Goal: Task Accomplishment & Management: Complete application form

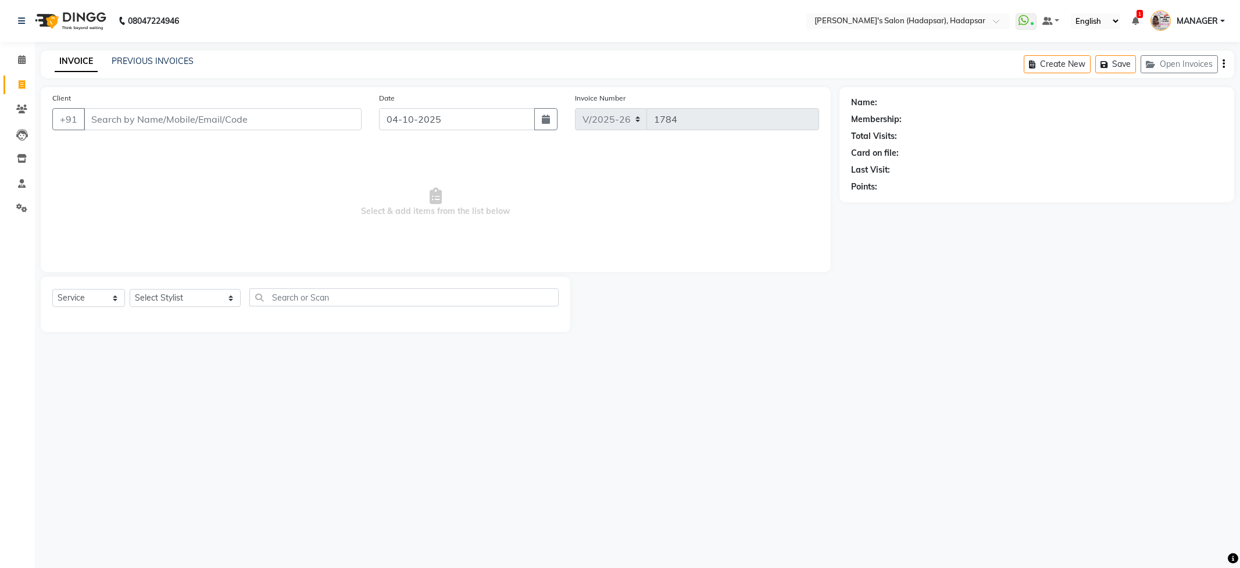
select select "108"
select select "service"
click at [191, 291] on select "Select Stylist ABHI [PERSON_NAME] [PERSON_NAME] MANAGER [PERSON_NAME] PRIYA [PE…" at bounding box center [185, 298] width 111 height 18
select select "82667"
click at [130, 289] on select "Select Stylist ABHI [PERSON_NAME] [PERSON_NAME] MANAGER [PERSON_NAME] PRIYA [PE…" at bounding box center [185, 298] width 111 height 18
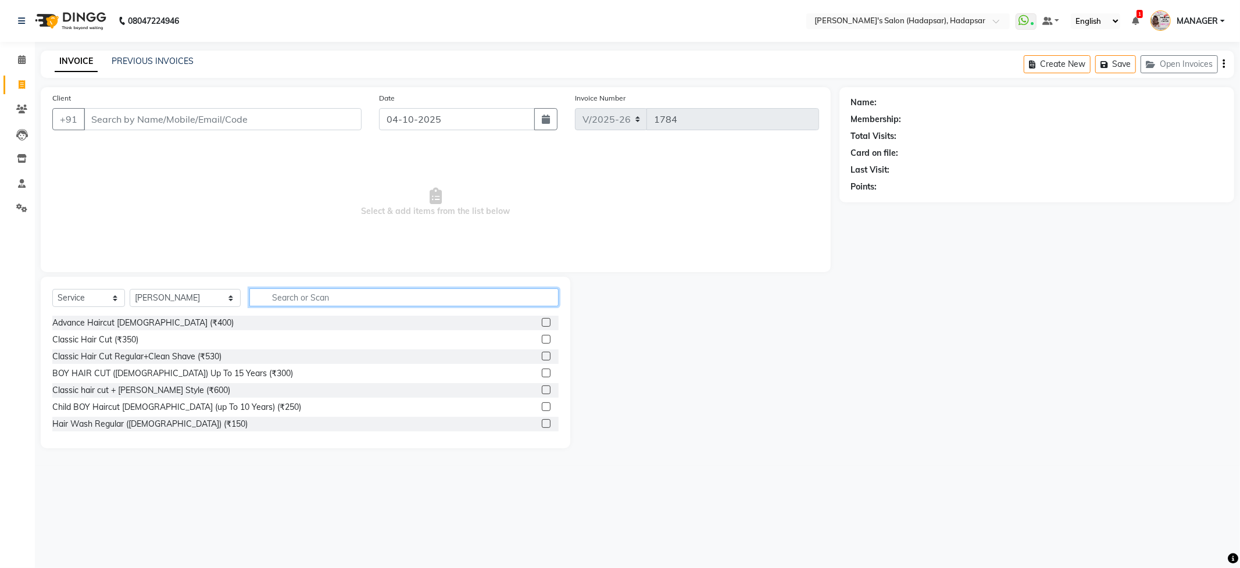
click at [266, 298] on input "text" at bounding box center [403, 297] width 309 height 18
click at [210, 322] on div "Advance Haircut [DEMOGRAPHIC_DATA] (₹400)" at bounding box center [305, 323] width 506 height 15
click at [542, 321] on label at bounding box center [546, 322] width 9 height 9
click at [542, 321] on input "checkbox" at bounding box center [546, 323] width 8 height 8
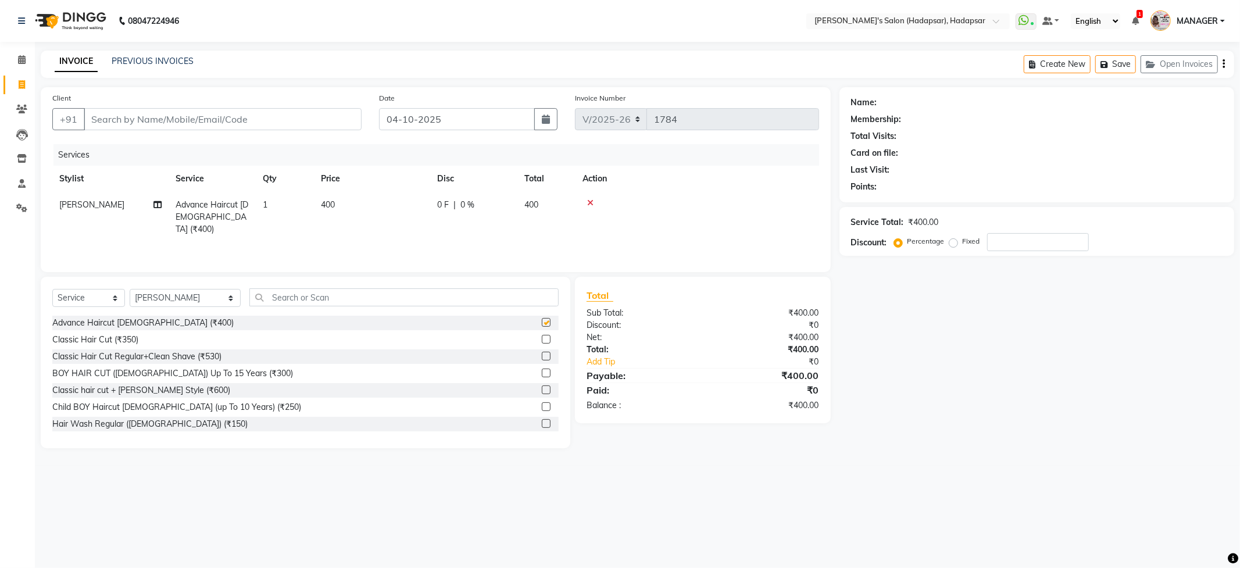
checkbox input "false"
click at [181, 298] on select "Select Stylist ABHI AJINATH RATHOD APEKSHA GAIKWAD MANAGER PAVAN PRIYA DAREKAR …" at bounding box center [185, 298] width 111 height 18
click at [130, 289] on select "Select Stylist ABHI AJINATH RATHOD APEKSHA GAIKWAD MANAGER PAVAN PRIYA DAREKAR …" at bounding box center [185, 298] width 111 height 18
click at [280, 297] on input "text" at bounding box center [403, 297] width 309 height 18
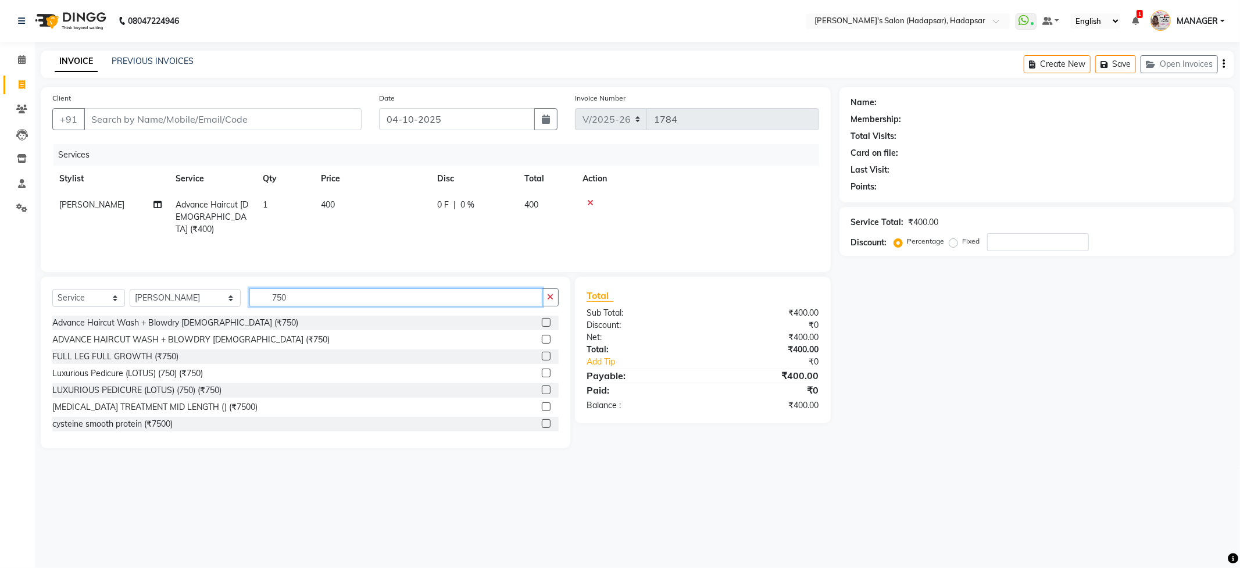
type input "750"
click at [542, 322] on label at bounding box center [546, 322] width 9 height 9
click at [542, 322] on input "checkbox" at bounding box center [546, 323] width 8 height 8
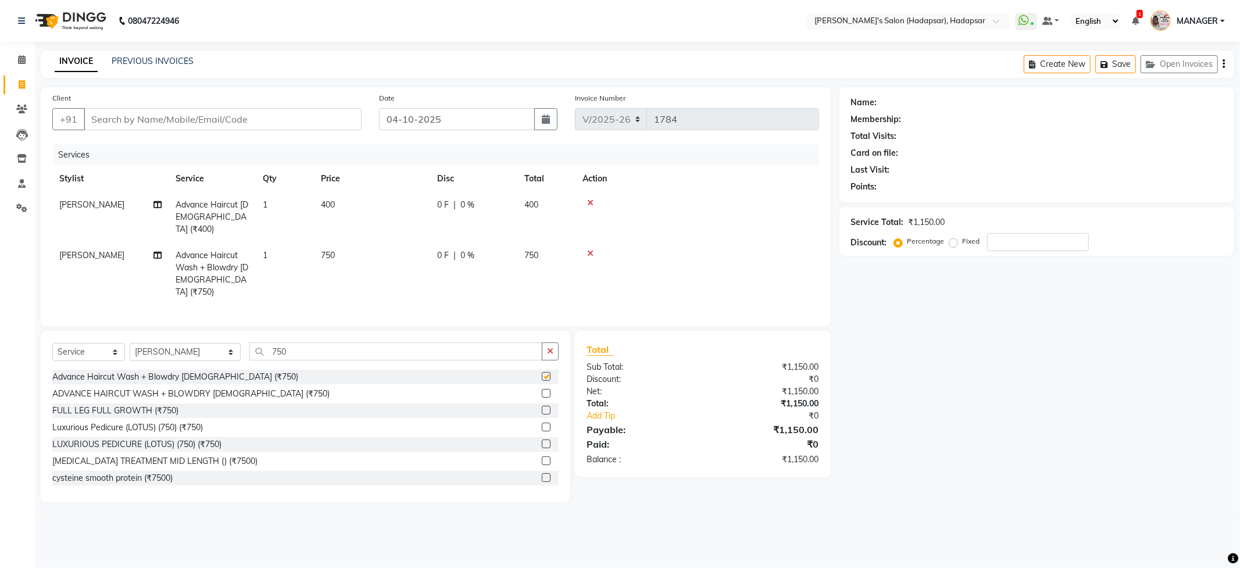
checkbox input "false"
click at [219, 126] on input "Client" at bounding box center [223, 119] width 278 height 22
type input "8"
type input "0"
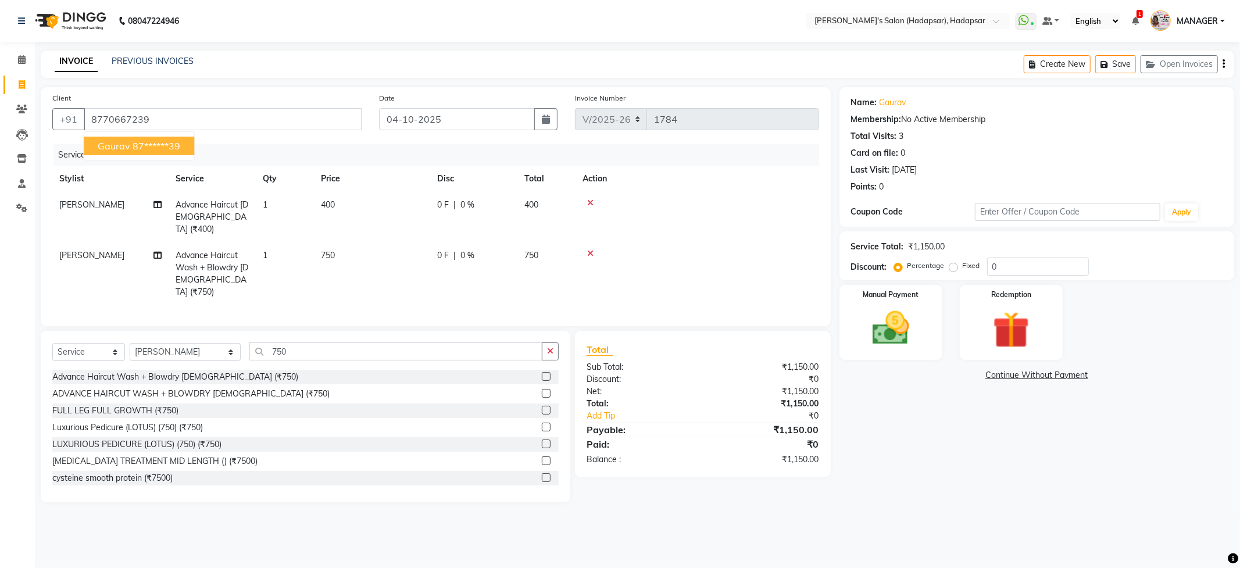
click at [136, 150] on ngb-highlight "87******39" at bounding box center [157, 146] width 48 height 12
type input "87******39"
click at [535, 250] on span "750" at bounding box center [531, 255] width 14 height 10
select select "82667"
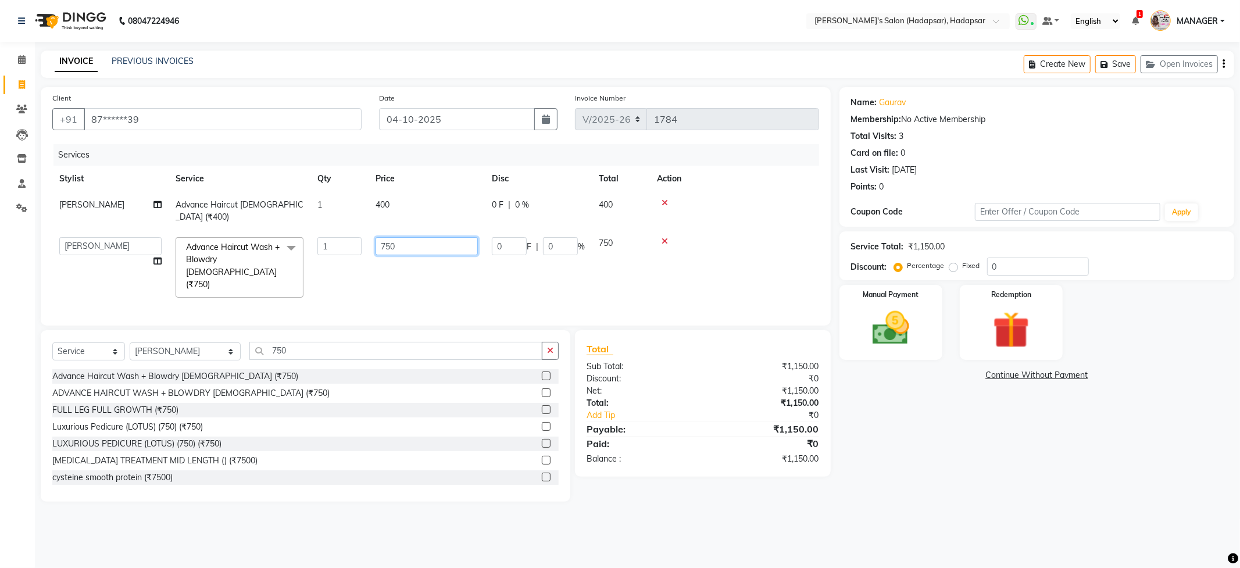
click at [422, 237] on input "750" at bounding box center [427, 246] width 102 height 18
type input "7"
type input "750"
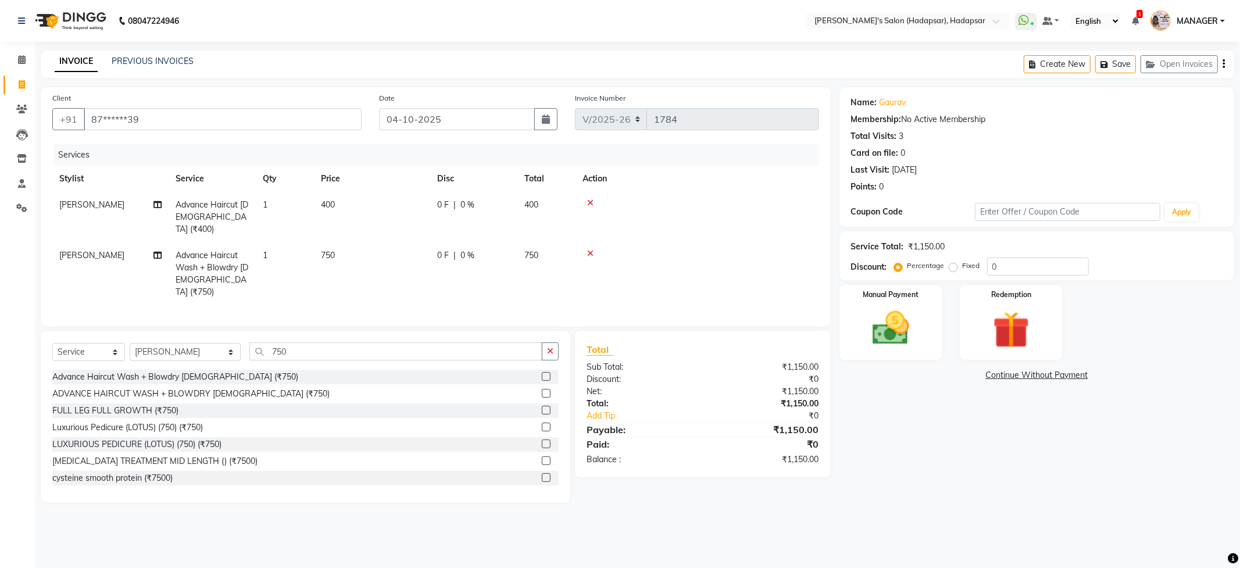
click at [694, 217] on td at bounding box center [698, 217] width 244 height 51
click at [103, 250] on span "[PERSON_NAME]" at bounding box center [91, 255] width 65 height 10
select select "82667"
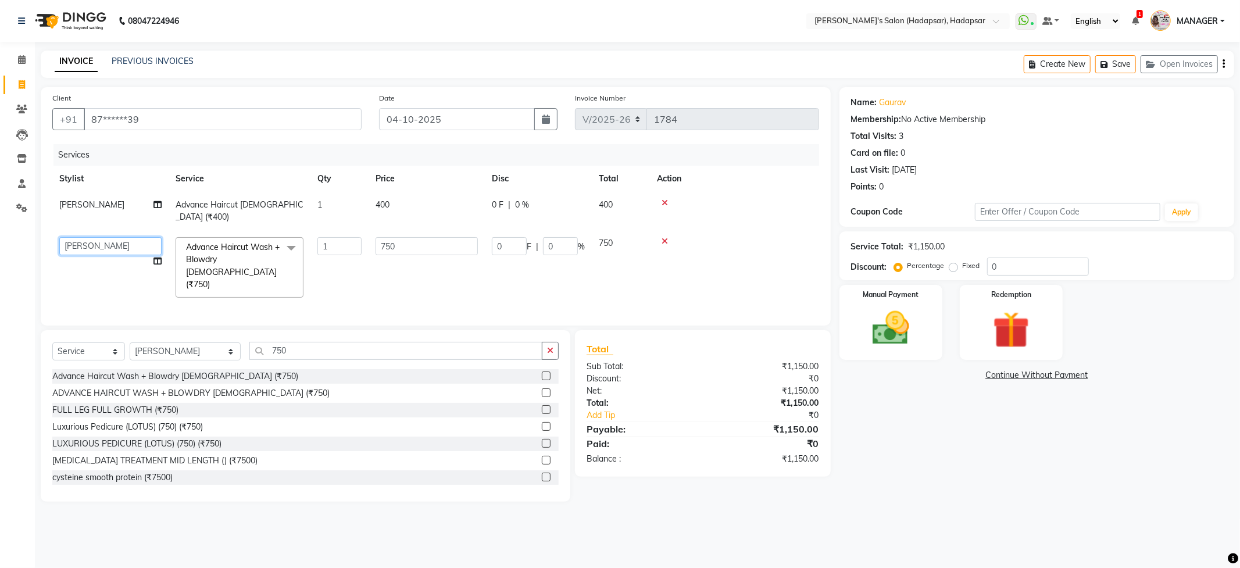
click at [119, 237] on select "ABHI AJINATH RATHOD APEKSHA GAIKWAD MANAGER PAVAN PRIYA DAREKAR RAHUL ROHIT DHA…" at bounding box center [110, 246] width 102 height 18
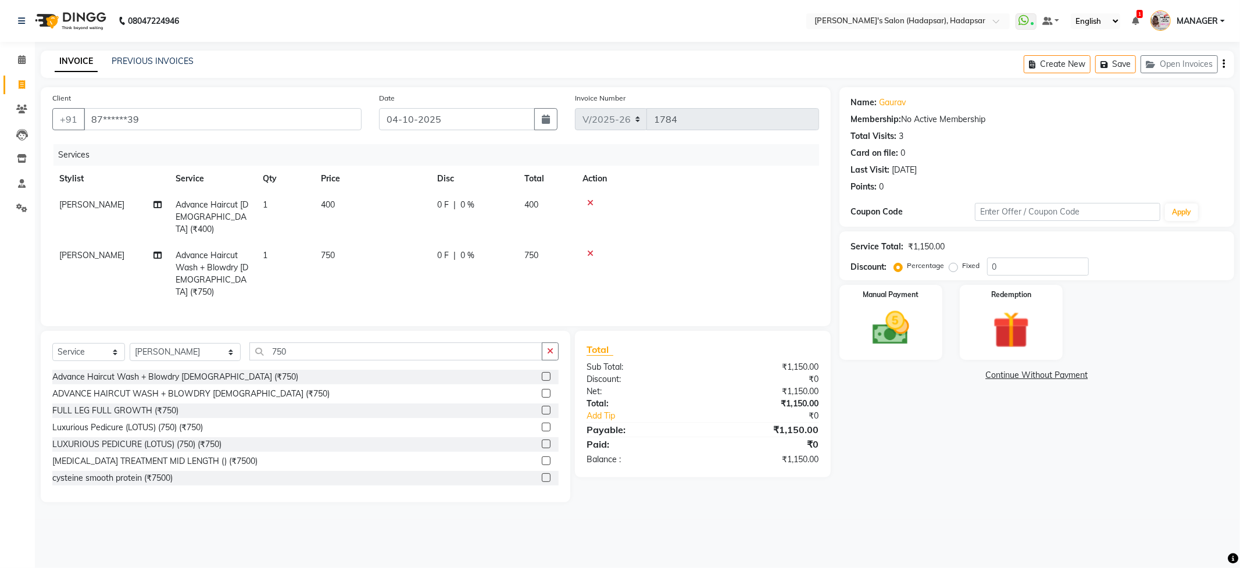
click at [900, 431] on div "Name: Gaurav Membership: No Active Membership Total Visits: 3 Card on file: 0 L…" at bounding box center [1041, 294] width 403 height 415
click at [550, 347] on icon "button" at bounding box center [550, 351] width 6 height 8
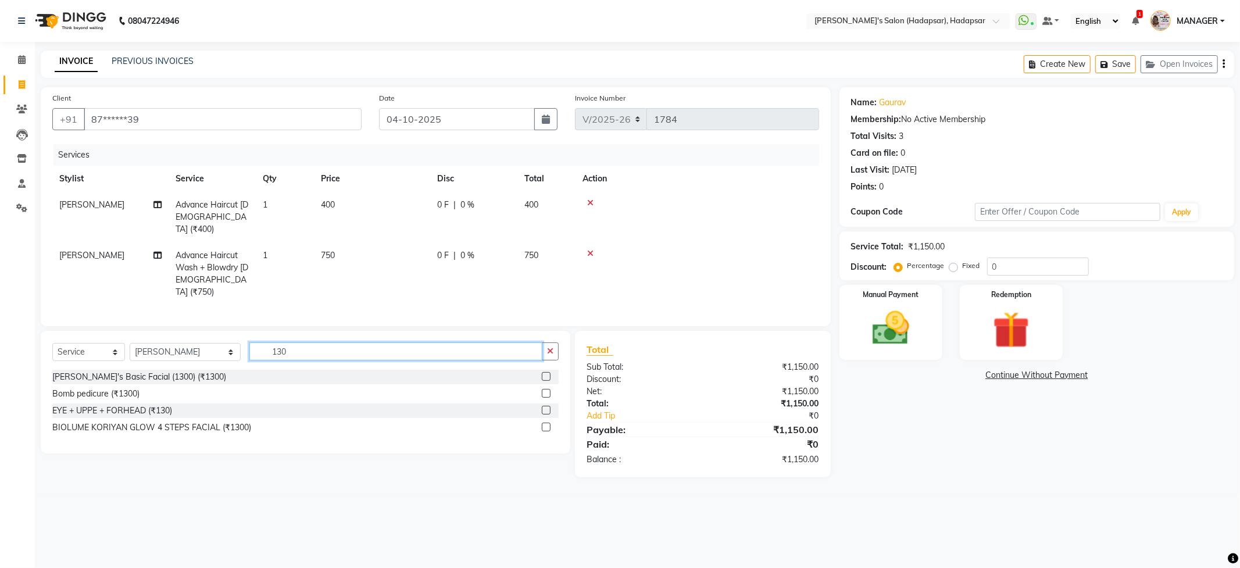
type input "130"
click at [943, 479] on main "INVOICE PREVIOUS INVOICES Create New Save Open Invoices Client +91 87******39 D…" at bounding box center [637, 273] width 1205 height 444
click at [545, 406] on label at bounding box center [546, 410] width 9 height 9
click at [545, 407] on input "checkbox" at bounding box center [546, 411] width 8 height 8
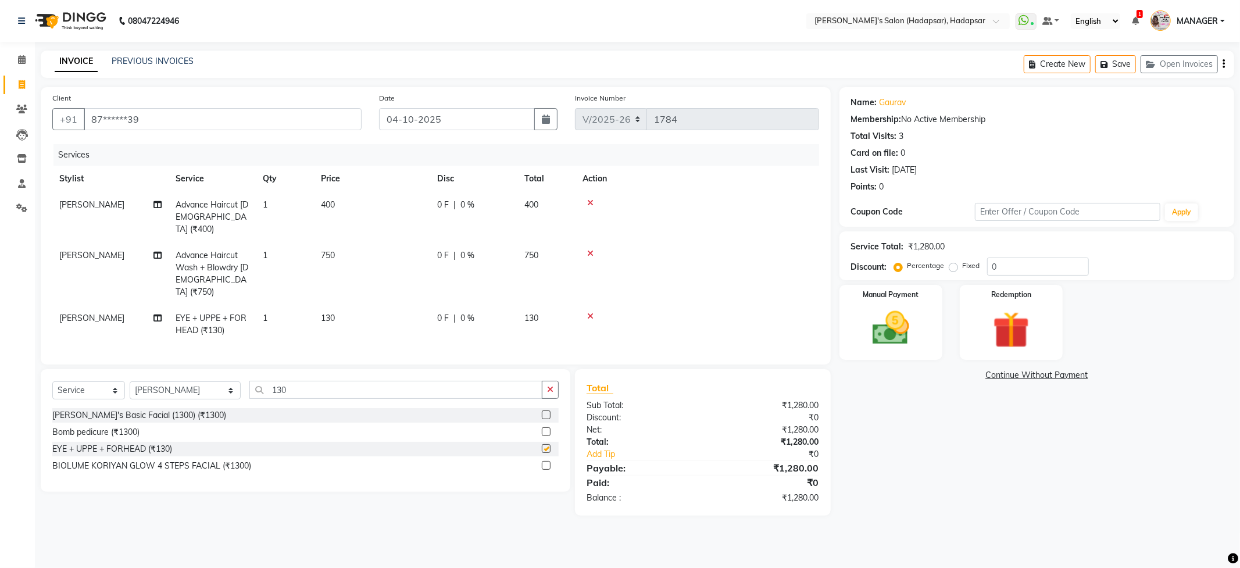
checkbox input "false"
click at [545, 381] on button "button" at bounding box center [550, 390] width 17 height 18
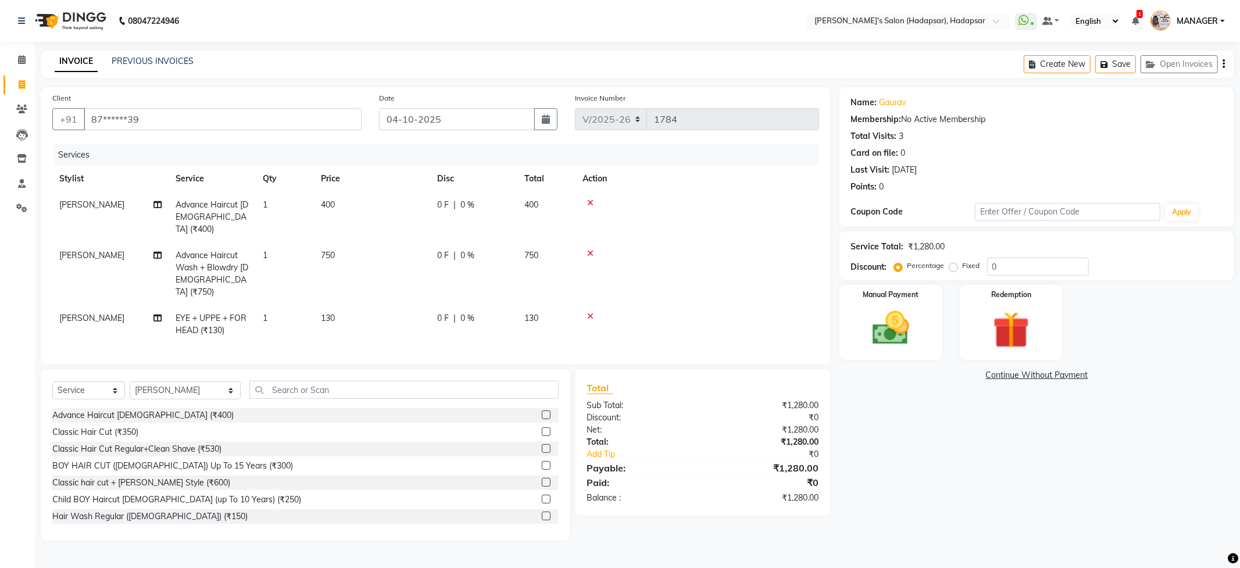
click at [1052, 498] on div "Name: Gaurav Membership: No Active Membership Total Visits: 3 Card on file: 0 L…" at bounding box center [1041, 313] width 403 height 453
click at [534, 250] on span "750" at bounding box center [531, 255] width 14 height 10
select select "82667"
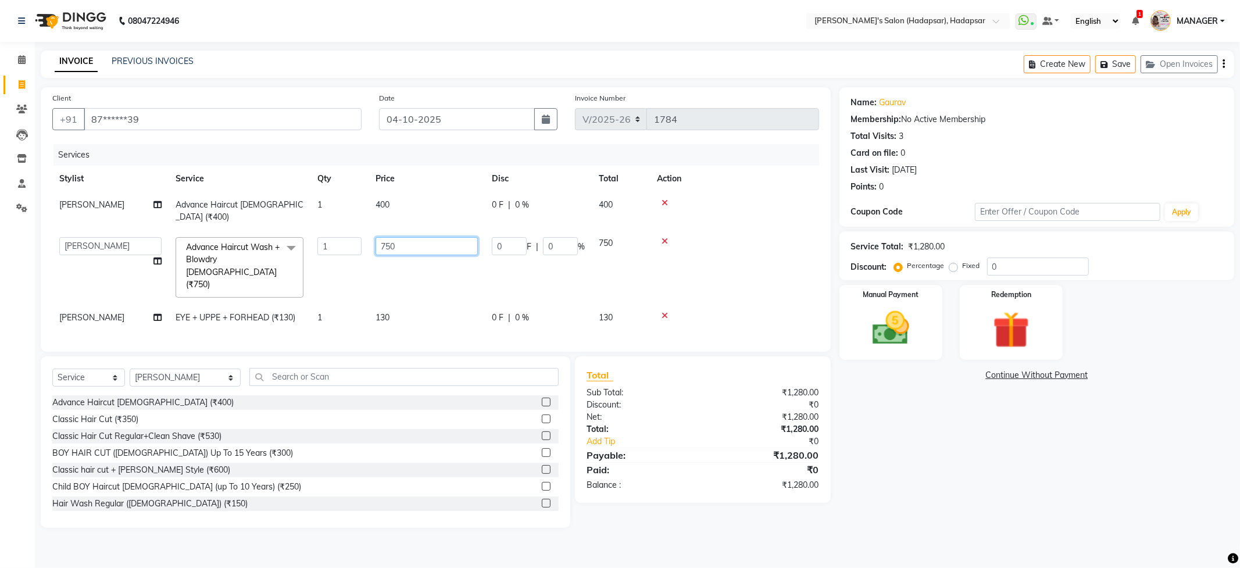
click at [422, 237] on input "750" at bounding box center [427, 246] width 102 height 18
type input "7"
type input "700"
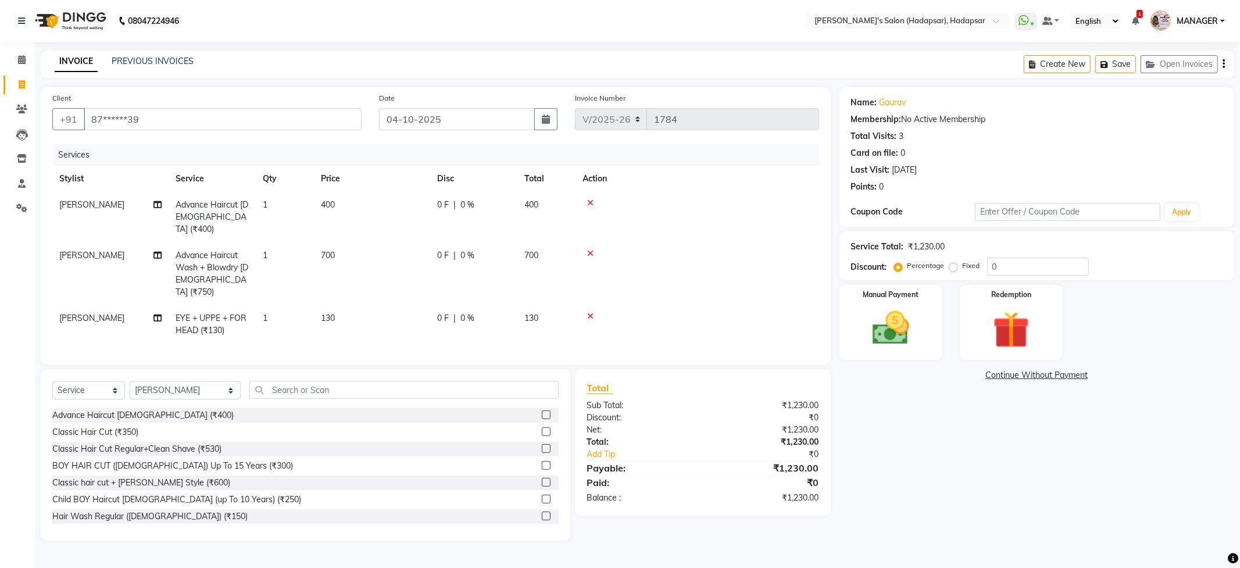
click at [954, 480] on div "Name: Gaurav Membership: No Active Membership Total Visits: 3 Card on file: 0 L…" at bounding box center [1041, 313] width 403 height 453
click at [915, 452] on div "Name: Gaurav Membership: No Active Membership Total Visits: 3 Card on file: 0 L…" at bounding box center [1041, 313] width 403 height 453
click at [872, 326] on img at bounding box center [891, 328] width 62 height 44
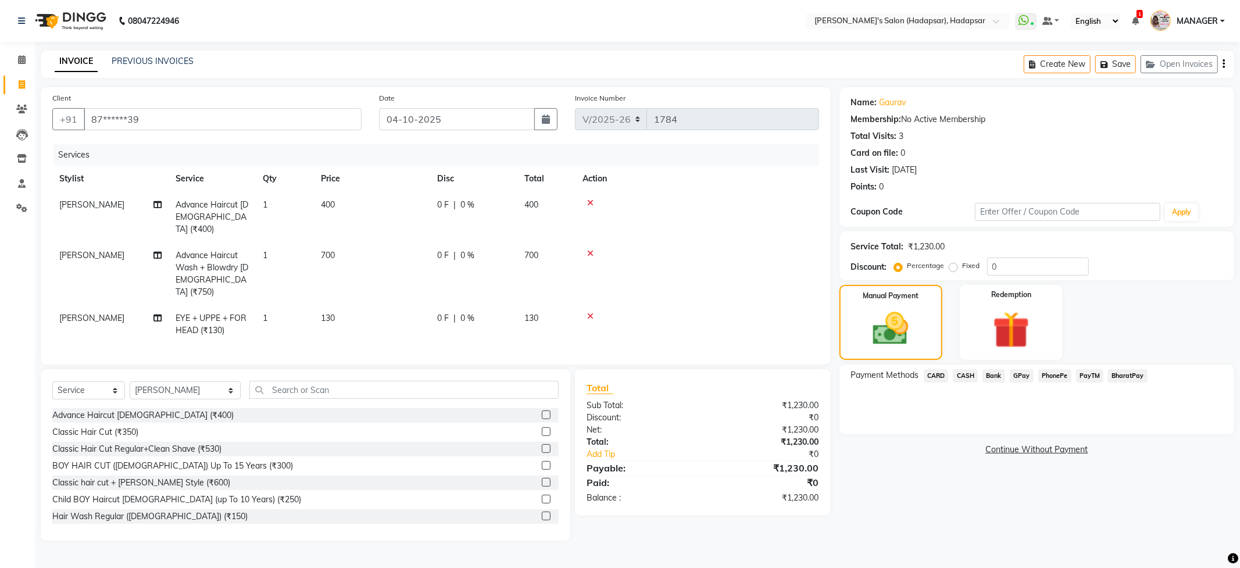
click at [1056, 373] on span "PhonePe" at bounding box center [1054, 375] width 33 height 13
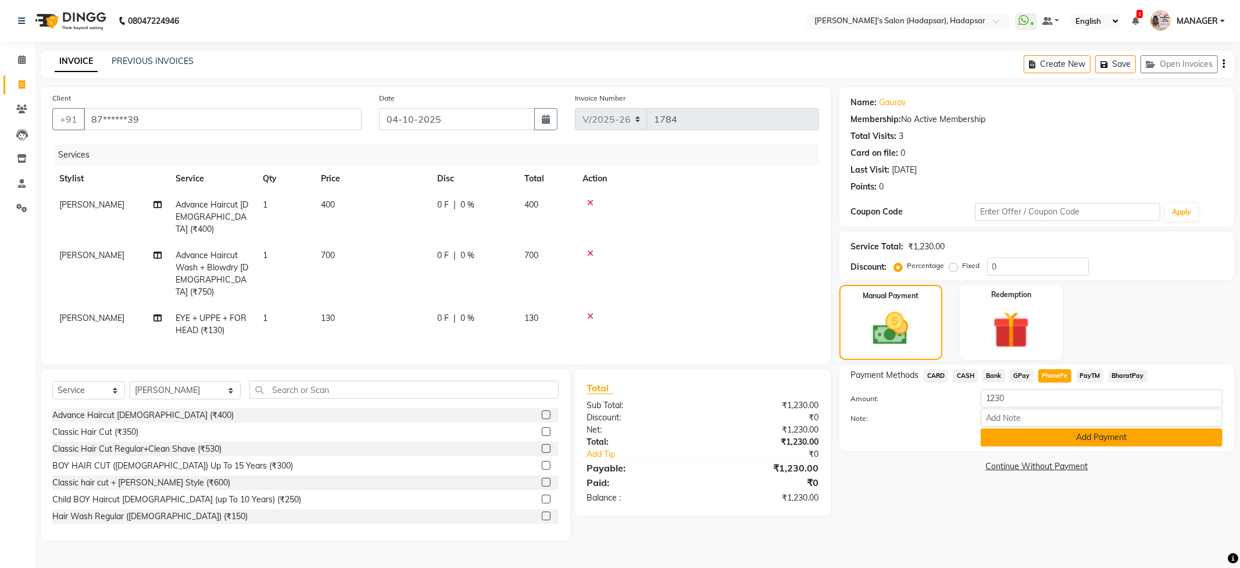
click at [1059, 437] on button "Add Payment" at bounding box center [1102, 437] width 242 height 18
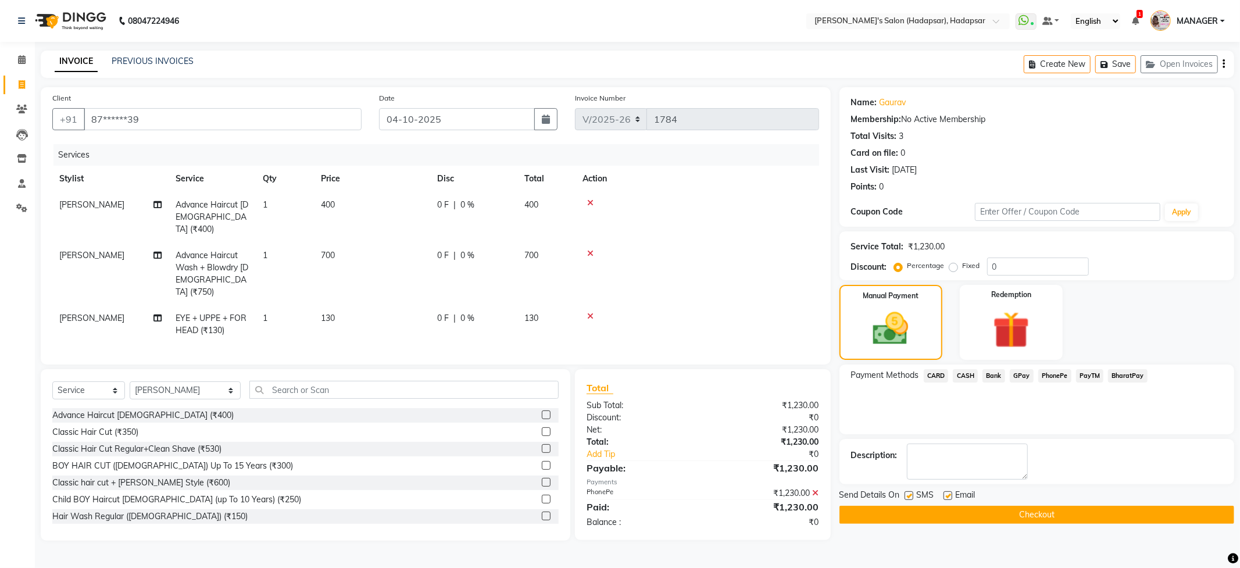
click at [1015, 510] on button "Checkout" at bounding box center [1037, 515] width 395 height 18
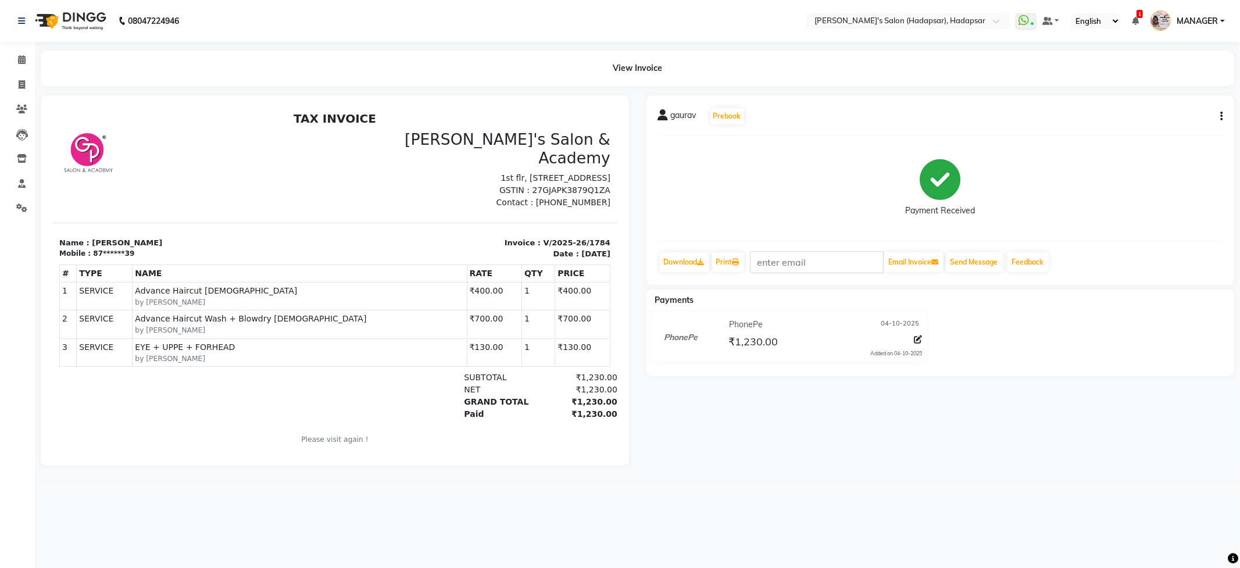
click at [1212, 116] on div "gaurav Prebook" at bounding box center [940, 116] width 565 height 19
click at [1222, 117] on icon "button" at bounding box center [1221, 116] width 2 height 1
click at [1160, 124] on div "Split Service Amount" at bounding box center [1163, 123] width 80 height 15
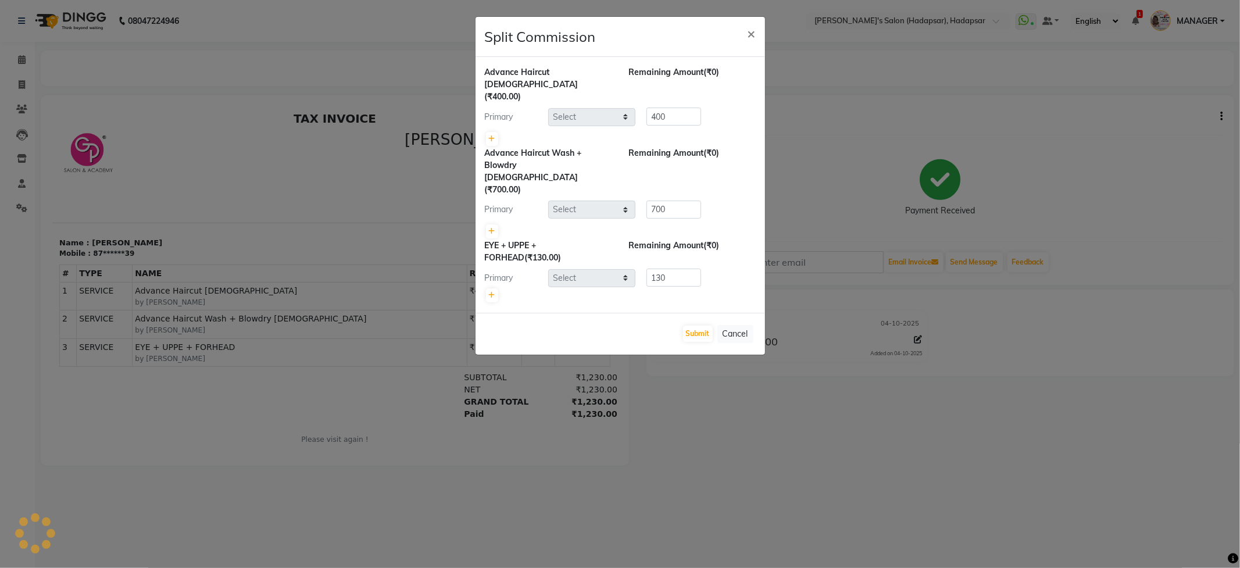
select select "82667"
click at [1056, 171] on ngb-modal-window "Split Commission × Advance Haircut MALE (₹400.00) Remaining Amount (₹0) Primary…" at bounding box center [620, 284] width 1240 height 568
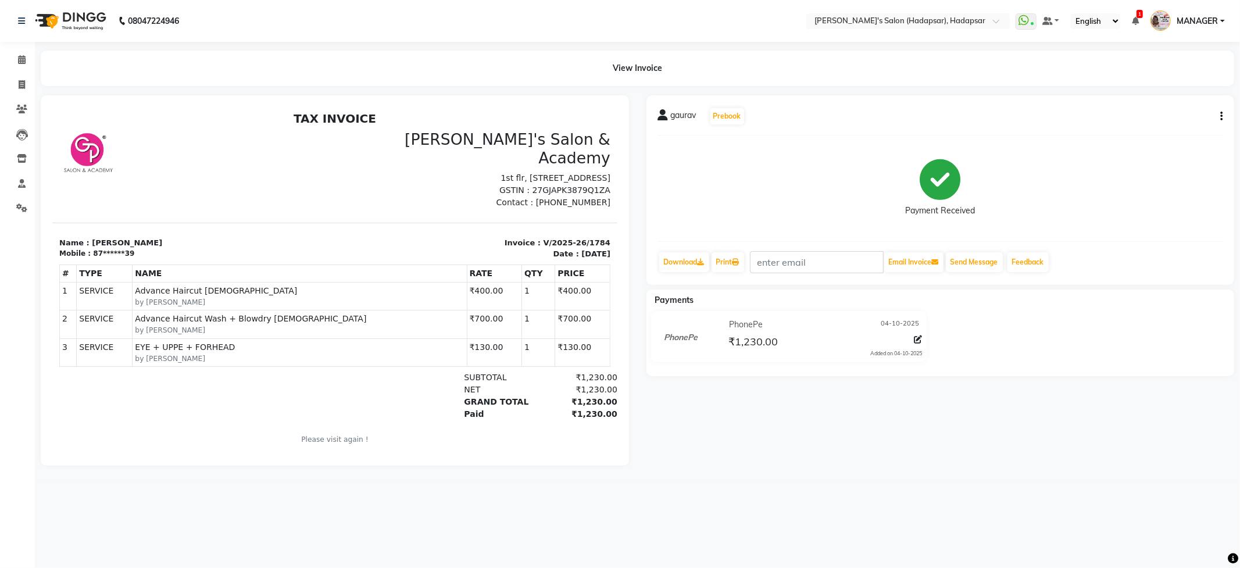
click at [1222, 116] on icon "button" at bounding box center [1221, 116] width 2 height 1
click at [1181, 109] on div "Cancel Invoice" at bounding box center [1163, 108] width 80 height 15
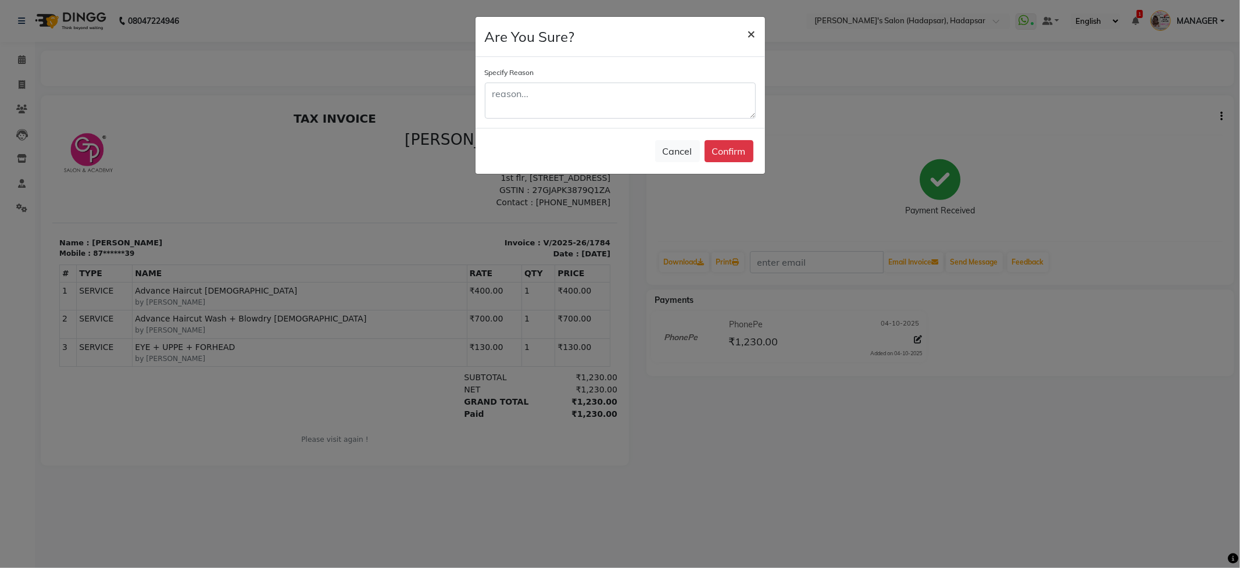
click at [754, 31] on span "×" at bounding box center [752, 32] width 8 height 17
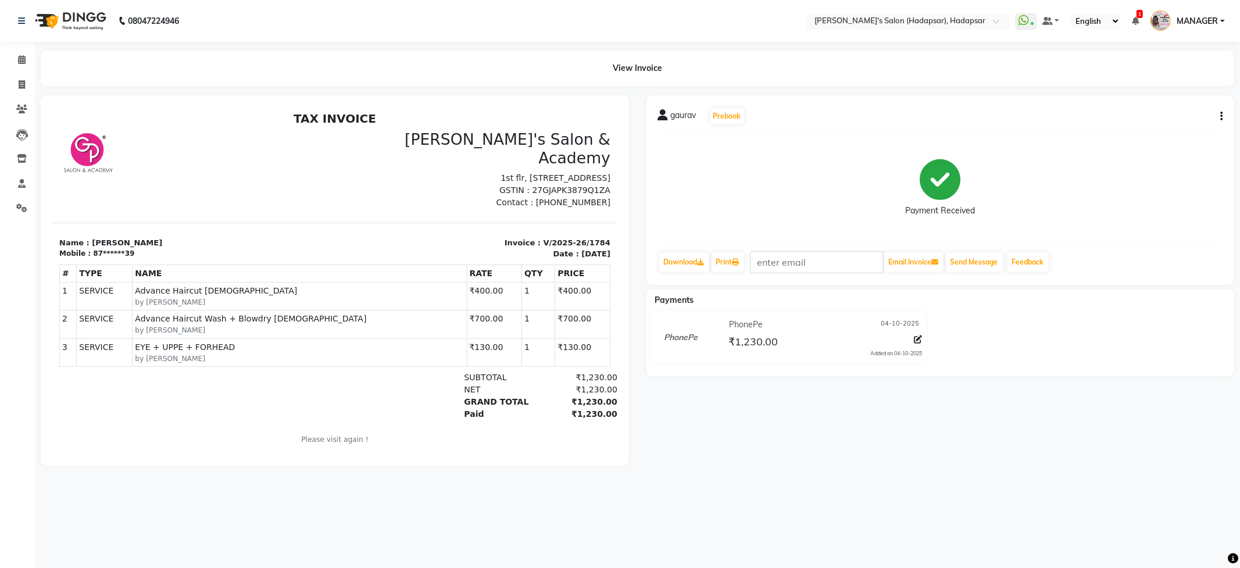
click at [1220, 116] on icon "button" at bounding box center [1221, 116] width 2 height 1
drag, startPoint x: 1088, startPoint y: 410, endPoint x: 1015, endPoint y: 403, distance: 73.5
click at [1087, 410] on div "gaurav Prebook Payment Received Download Print Email Invoice Send Message Feedb…" at bounding box center [941, 280] width 606 height 370
click at [919, 340] on icon at bounding box center [918, 339] width 8 height 8
select select "7"
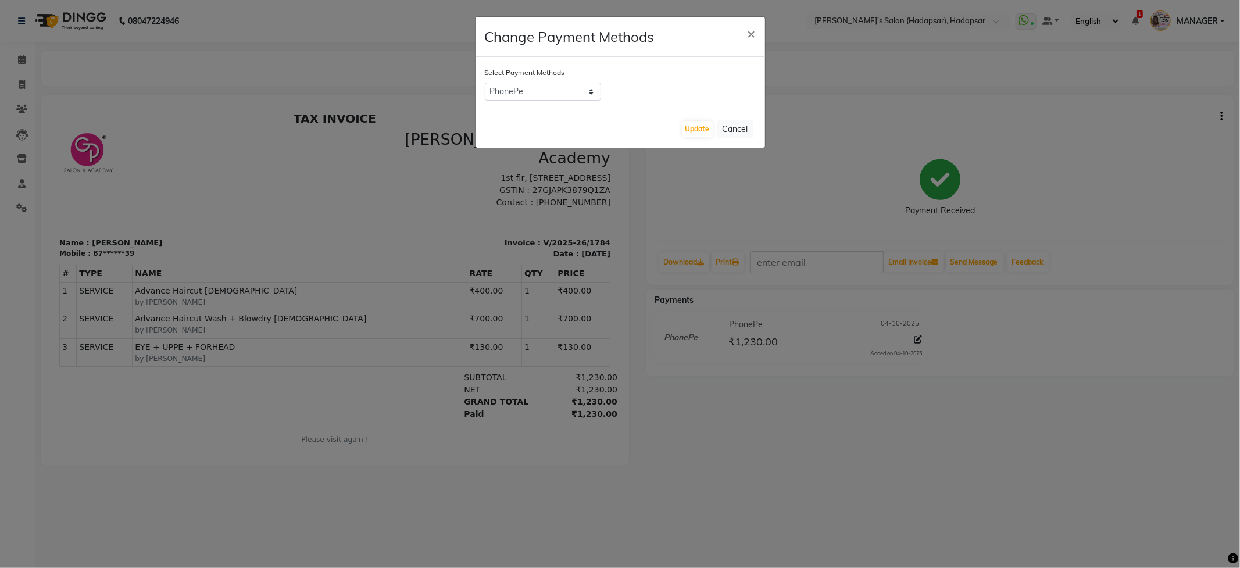
click at [1079, 148] on ngb-modal-window "Change Payment Methods × Select Payment Methods CARD CASH Bank GPay PhonePe Pay…" at bounding box center [620, 284] width 1240 height 568
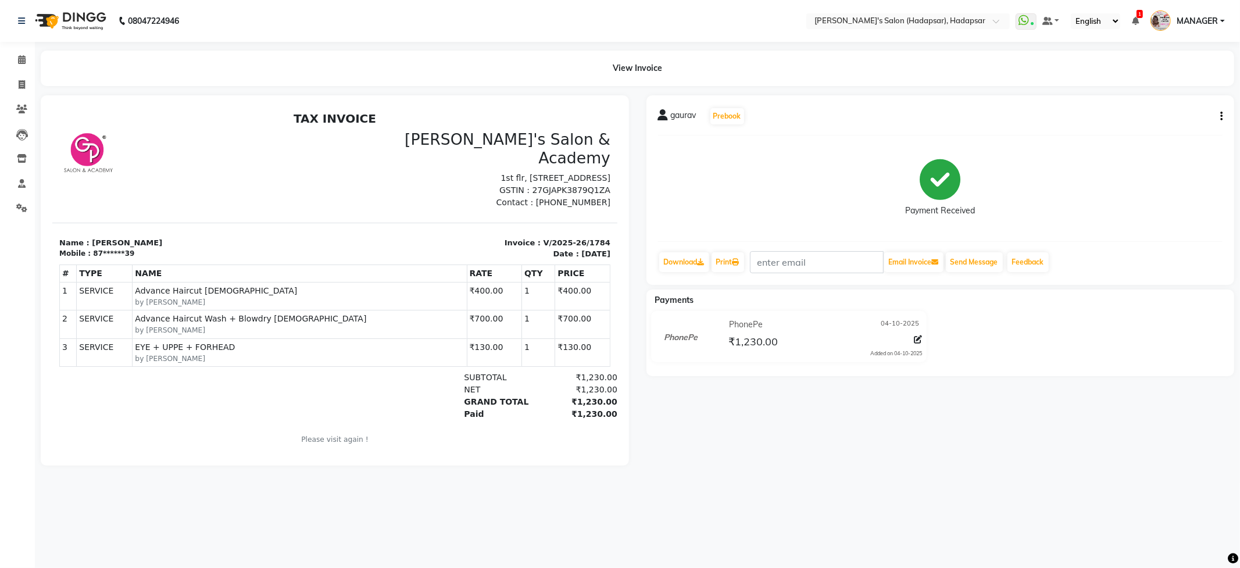
click at [1224, 116] on div "gaurav Prebook Payment Received Download Print Email Invoice Send Message Feedb…" at bounding box center [941, 190] width 588 height 190
click at [623, 68] on div "View Invoice" at bounding box center [638, 68] width 1194 height 35
click at [631, 67] on div "View Invoice" at bounding box center [638, 68] width 1194 height 35
click at [633, 66] on div "View Invoice" at bounding box center [638, 68] width 1194 height 35
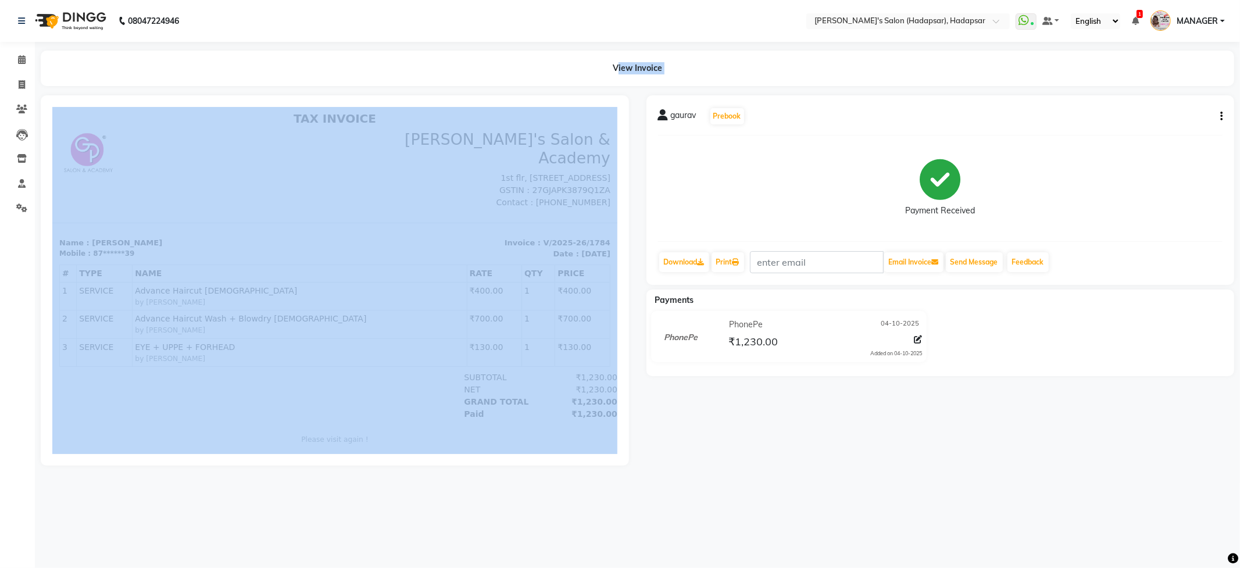
drag, startPoint x: 633, startPoint y: 66, endPoint x: 1193, endPoint y: 131, distance: 564.2
click at [634, 66] on div "View Invoice" at bounding box center [638, 68] width 1194 height 35
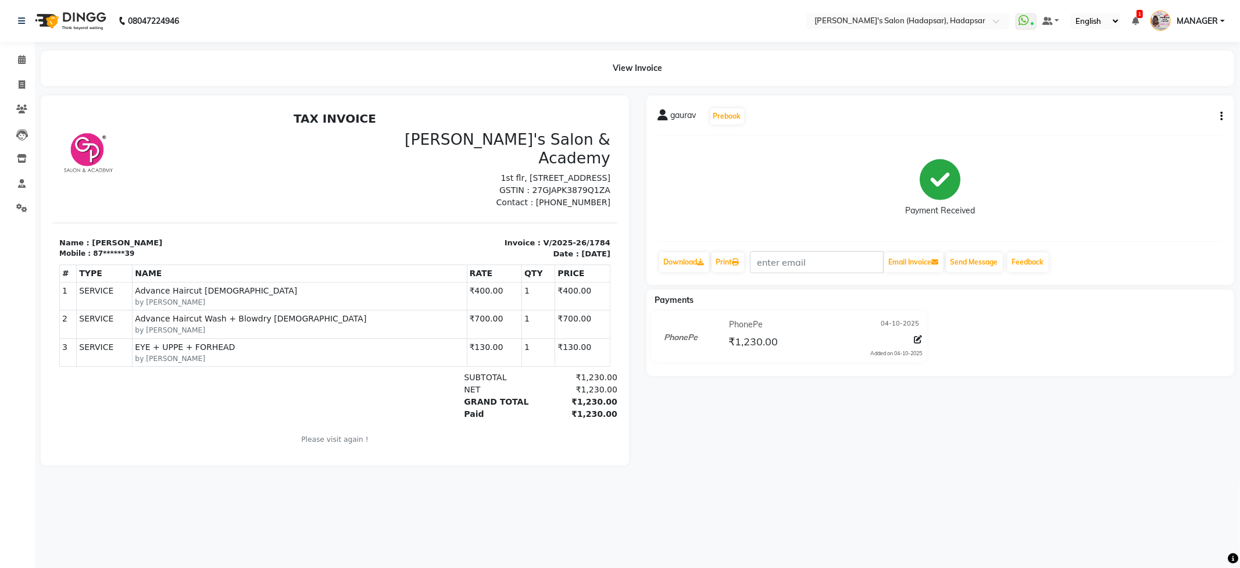
click at [1081, 164] on div "Payment Received" at bounding box center [940, 188] width 565 height 87
click at [1222, 116] on icon "button" at bounding box center [1221, 116] width 2 height 1
click at [1172, 122] on div "Split Service Amount" at bounding box center [1163, 123] width 80 height 15
select select "82667"
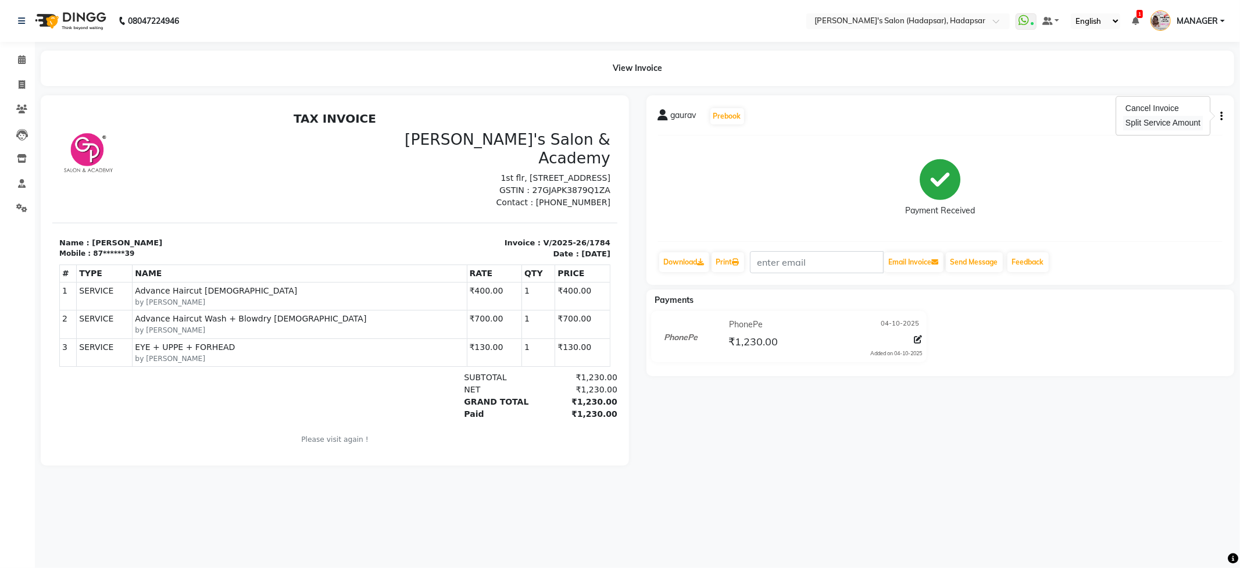
select select "82667"
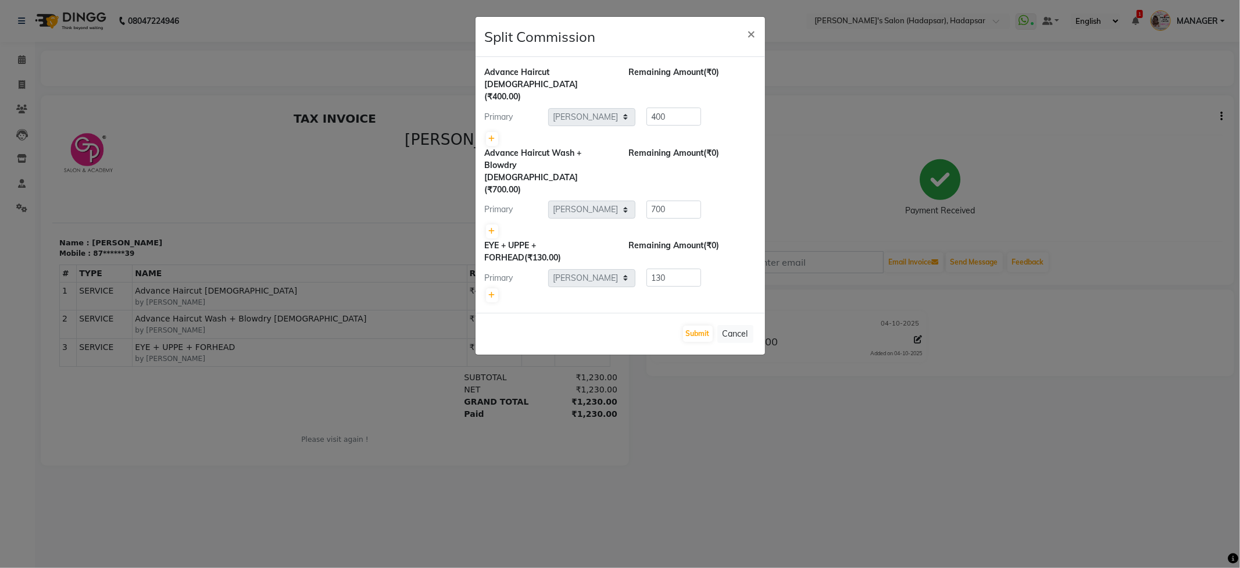
click at [1098, 191] on ngb-modal-window "Split Commission × Advance Haircut MALE (₹400.00) Remaining Amount (₹0) Primary…" at bounding box center [620, 284] width 1240 height 568
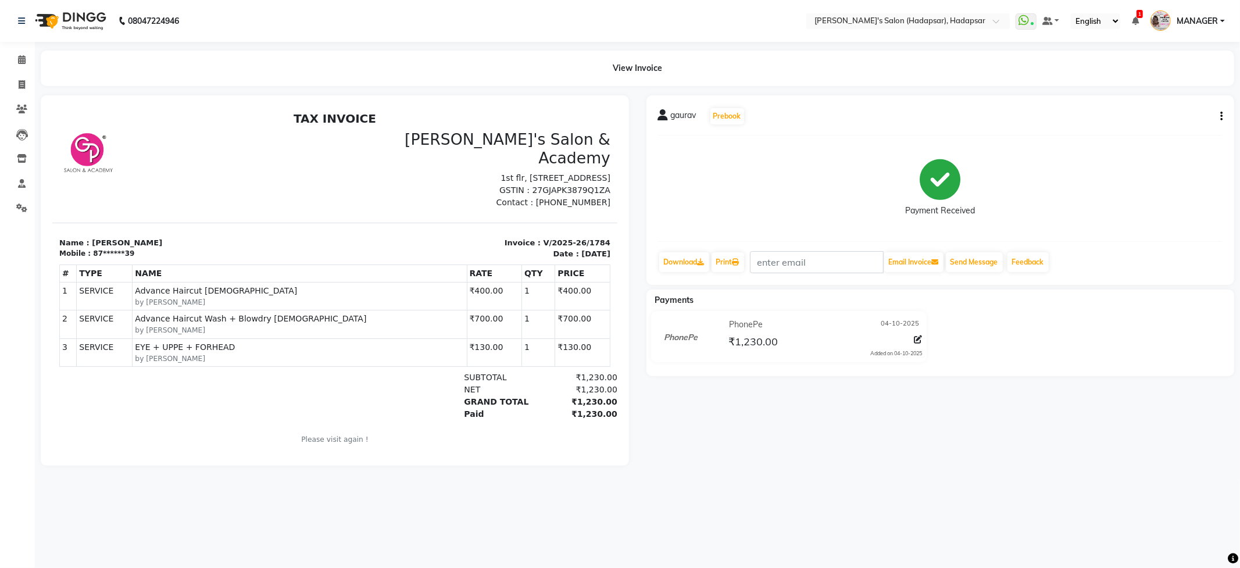
drag, startPoint x: 523, startPoint y: 197, endPoint x: 330, endPoint y: 152, distance: 198.3
click at [341, 172] on p "1st flr, Office no 1,The Cosmopolis Complex,Opp Seasons Mall,Magarpatta Road,Ha…" at bounding box center [475, 178] width 269 height 12
click at [19, 81] on icon at bounding box center [22, 84] width 6 height 9
select select "108"
select select "service"
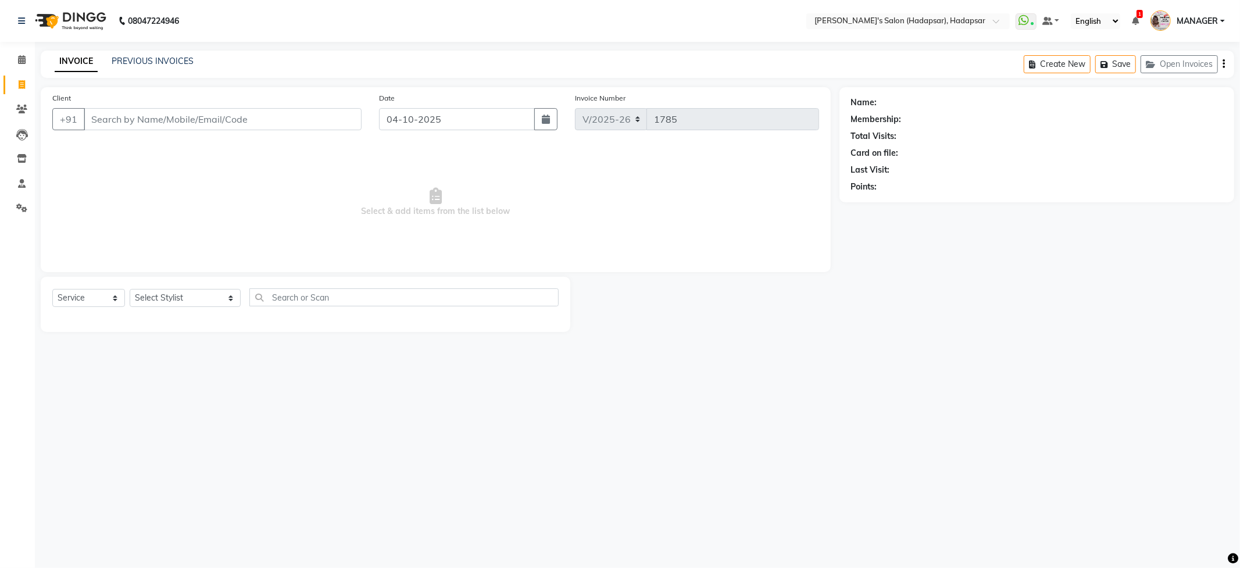
click at [172, 126] on input "Client" at bounding box center [223, 119] width 278 height 22
click at [309, 126] on input "Client" at bounding box center [223, 119] width 278 height 22
click at [158, 298] on select "Select Stylist ABHI AJINATH RATHOD APEKSHA GAIKWAD MANAGER PAVAN PRIYA DAREKAR …" at bounding box center [185, 298] width 111 height 18
select select "82667"
click at [130, 289] on select "Select Stylist ABHI AJINATH RATHOD APEKSHA GAIKWAD MANAGER PAVAN PRIYA DAREKAR …" at bounding box center [185, 298] width 111 height 18
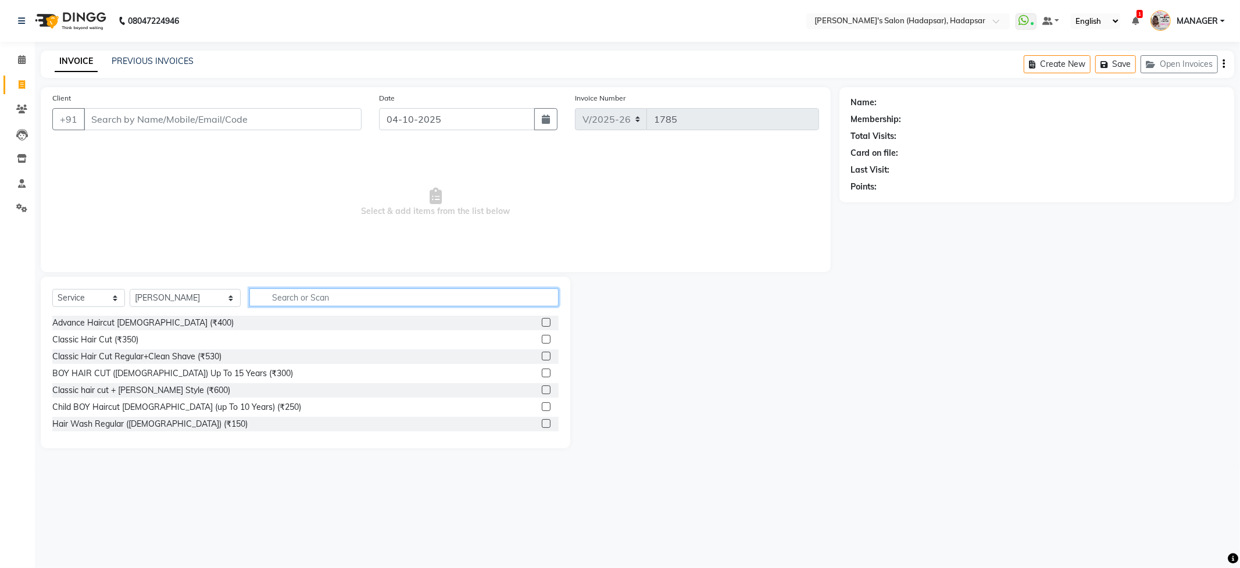
click at [292, 299] on input "text" at bounding box center [403, 297] width 309 height 18
click at [192, 316] on div "Advance Haircut MALE (₹400)" at bounding box center [305, 323] width 506 height 15
click at [408, 291] on input "text" at bounding box center [403, 297] width 309 height 18
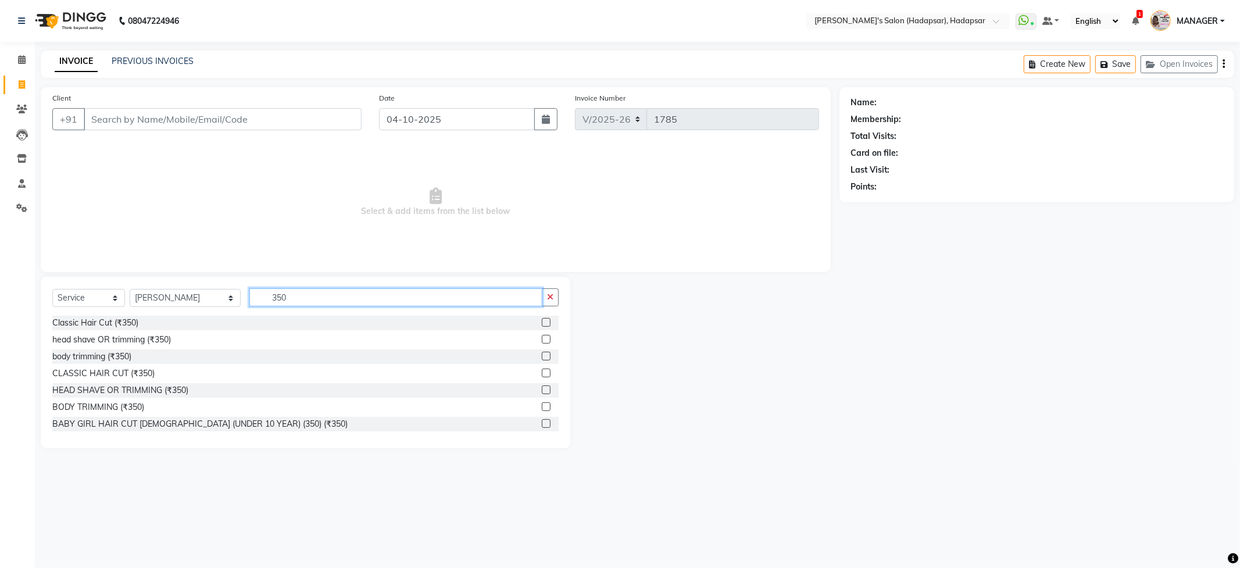
type input "350"
click at [542, 322] on label at bounding box center [546, 322] width 9 height 9
click at [542, 322] on input "checkbox" at bounding box center [546, 323] width 8 height 8
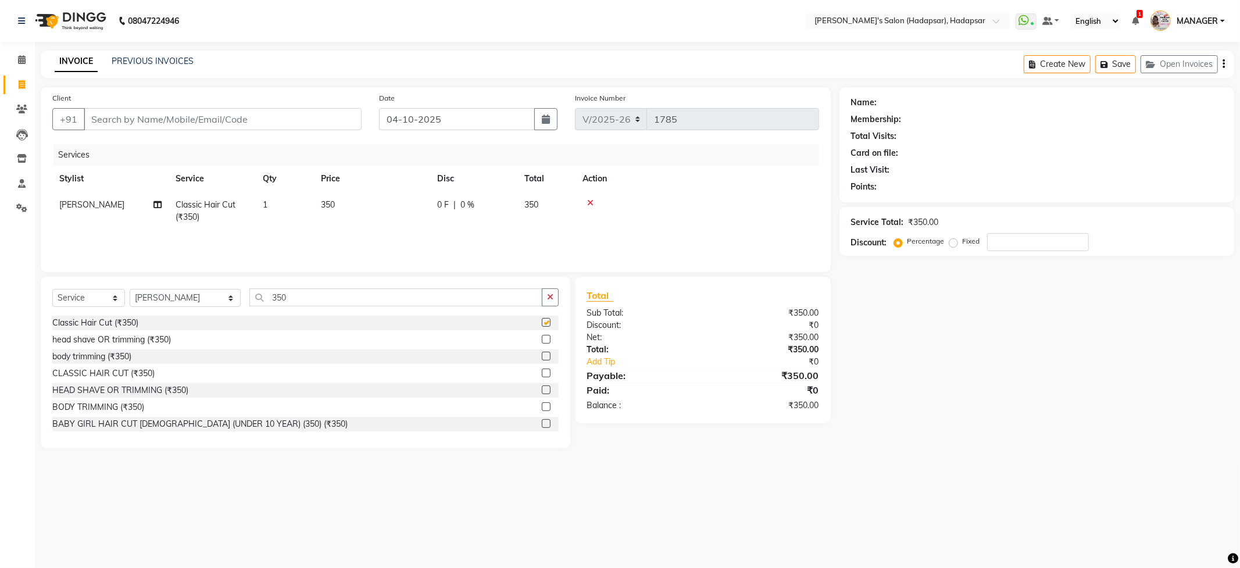
checkbox input "false"
click at [170, 301] on select "Select Stylist ABHI AJINATH RATHOD APEKSHA GAIKWAD MANAGER PAVAN PRIYA DAREKAR …" at bounding box center [185, 298] width 111 height 18
select select "85655"
click at [130, 289] on select "Select Stylist ABHI AJINATH RATHOD APEKSHA GAIKWAD MANAGER PAVAN PRIYA DAREKAR …" at bounding box center [185, 298] width 111 height 18
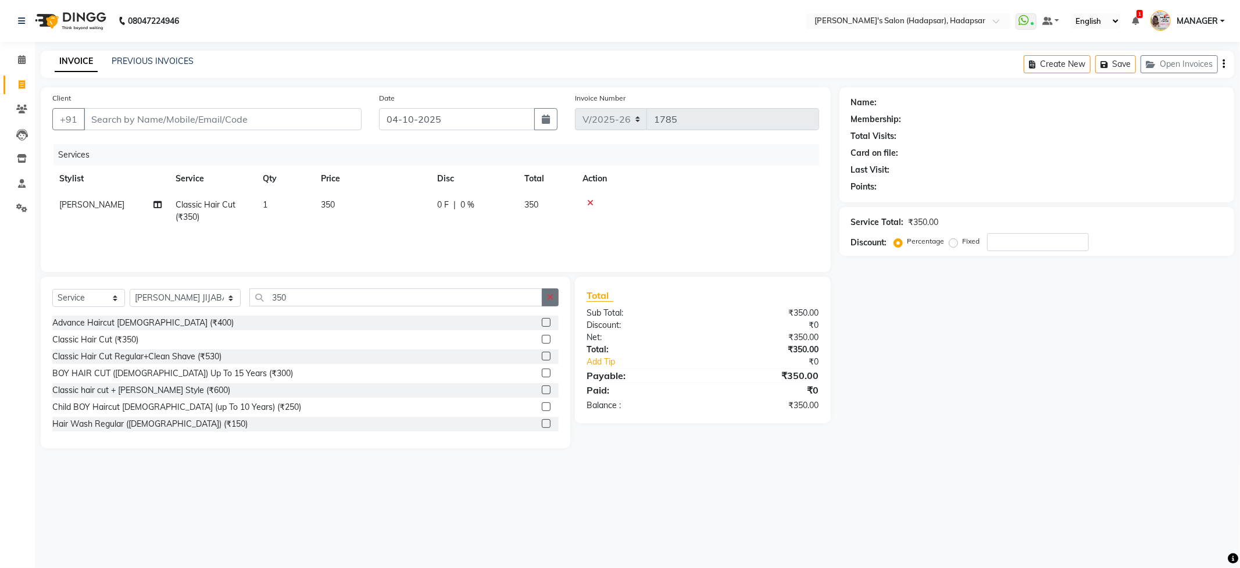
click at [556, 301] on button "button" at bounding box center [550, 297] width 17 height 18
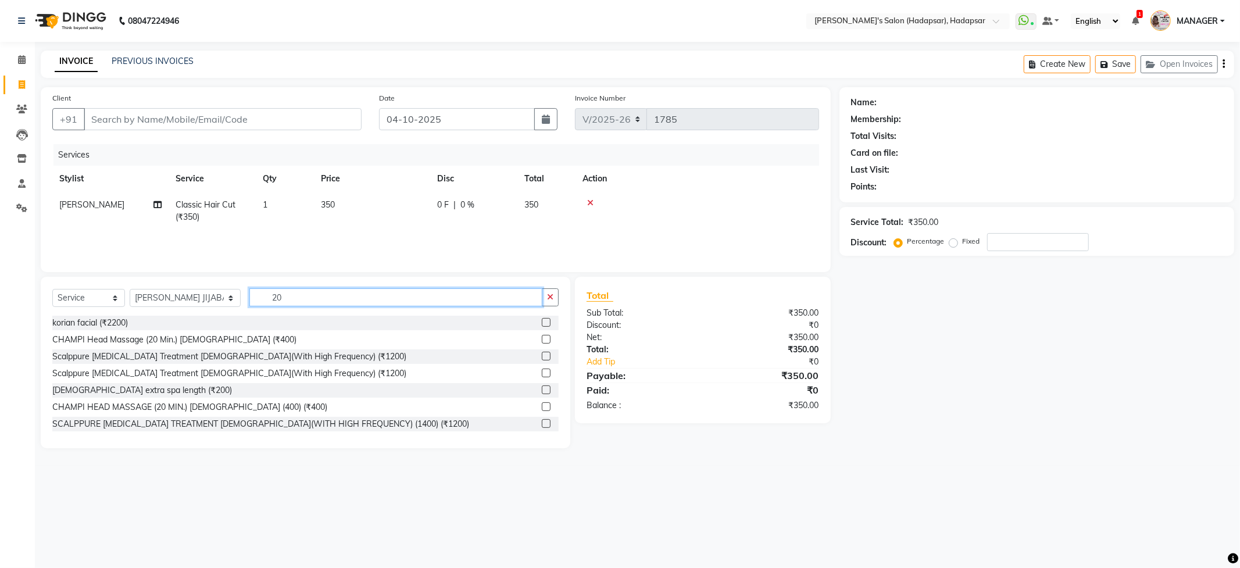
type input "2"
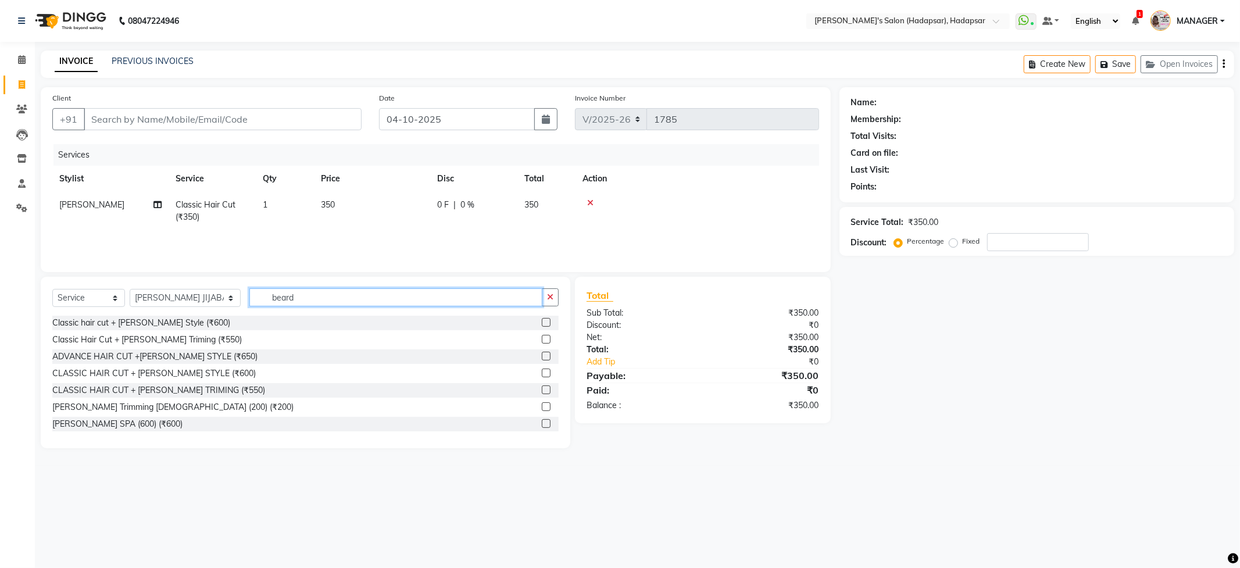
type input "beard"
click at [542, 406] on label at bounding box center [546, 406] width 9 height 9
click at [542, 406] on input "checkbox" at bounding box center [546, 407] width 8 height 8
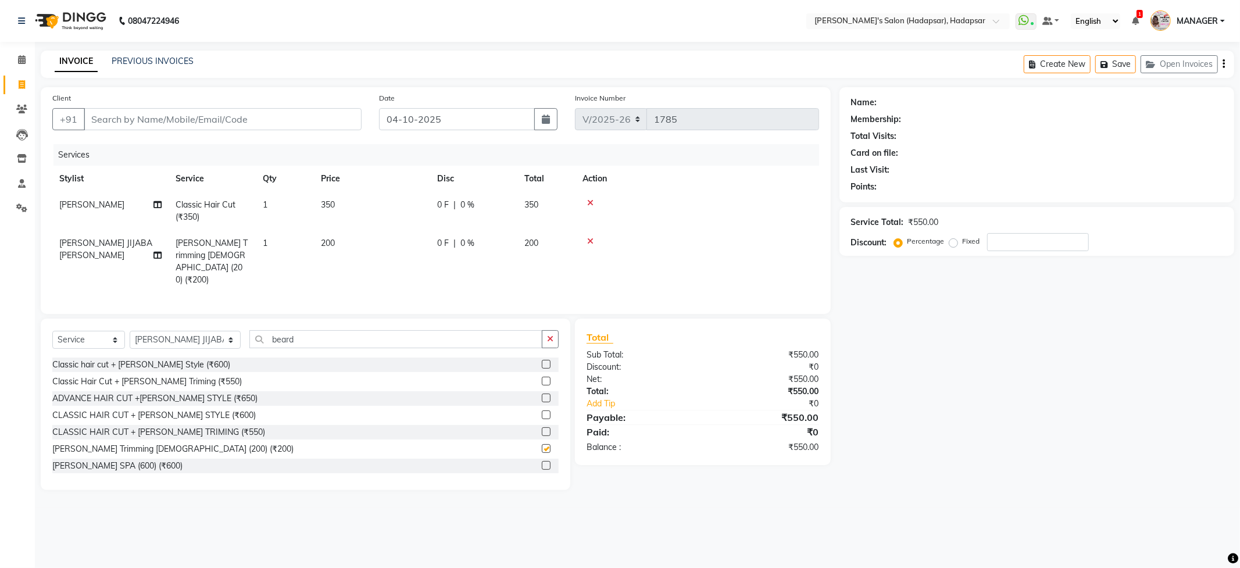
checkbox input "false"
click at [472, 330] on input "beard" at bounding box center [395, 339] width 292 height 18
type input "b"
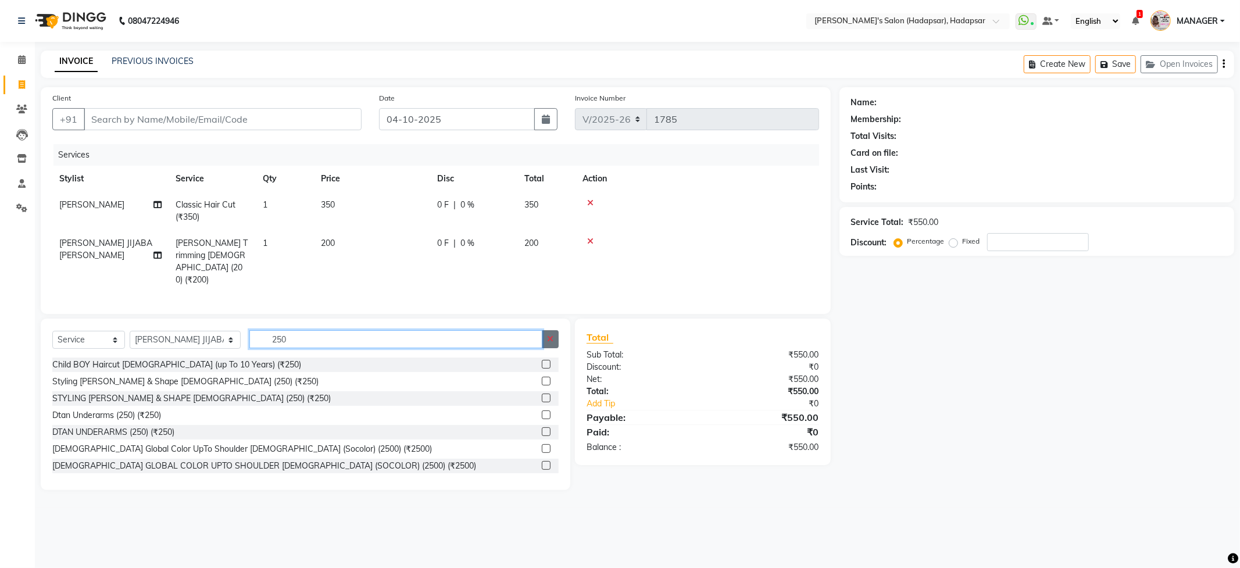
type input "250"
click at [558, 330] on button "button" at bounding box center [550, 339] width 17 height 18
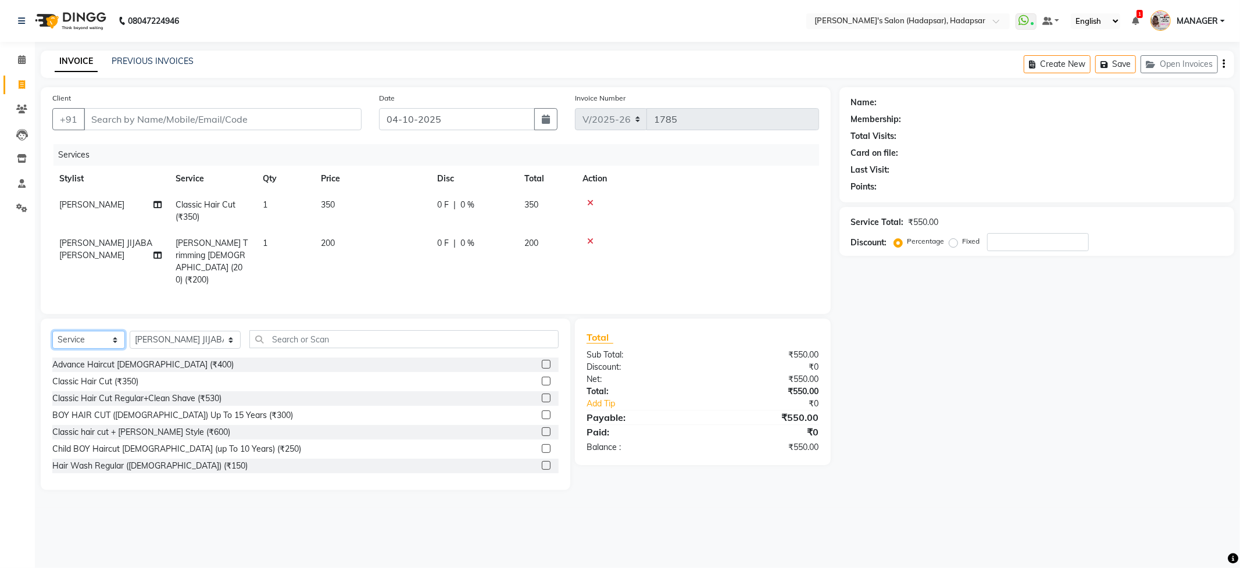
click at [76, 331] on select "Select Service Product Membership Package Voucher Prepaid Gift Card" at bounding box center [88, 340] width 73 height 18
select select "product"
click at [52, 331] on select "Select Service Product Membership Package Voucher Prepaid Gift Card" at bounding box center [88, 340] width 73 height 18
click at [180, 331] on select "Select Stylist ABHI AJINATH RATHOD APEKSHA GAIKWAD MANAGER PAVAN PRIYA DAREKAR …" at bounding box center [185, 340] width 111 height 18
select select "82667"
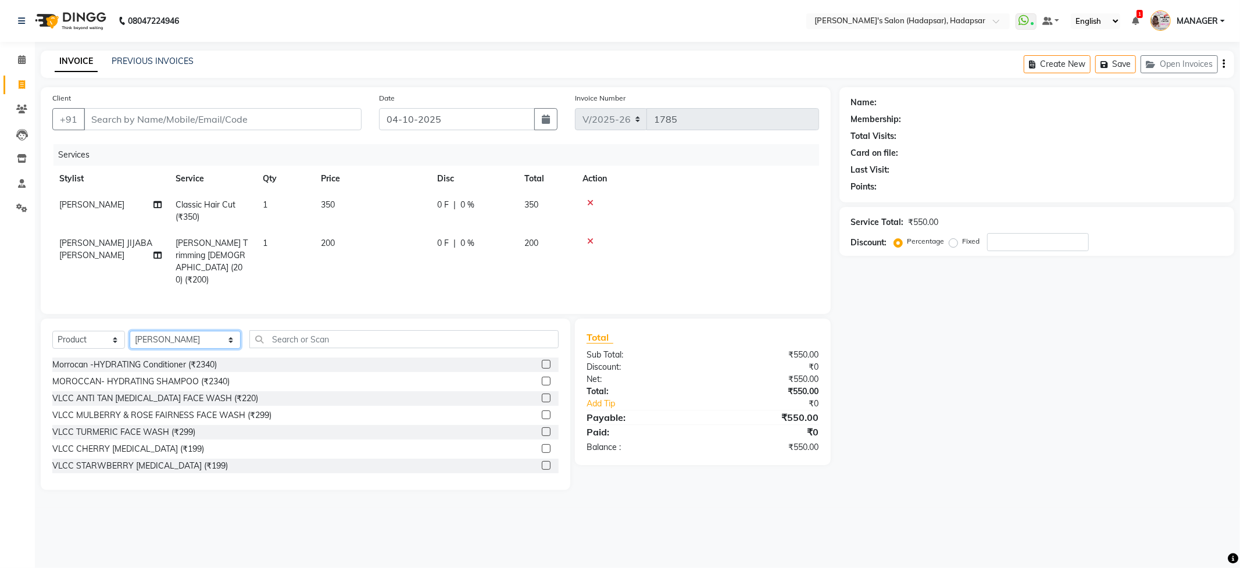
click at [130, 331] on select "Select Stylist ABHI AJINATH RATHOD APEKSHA GAIKWAD MANAGER PAVAN PRIYA DAREKAR …" at bounding box center [185, 340] width 111 height 18
click at [292, 330] on input "text" at bounding box center [403, 339] width 309 height 18
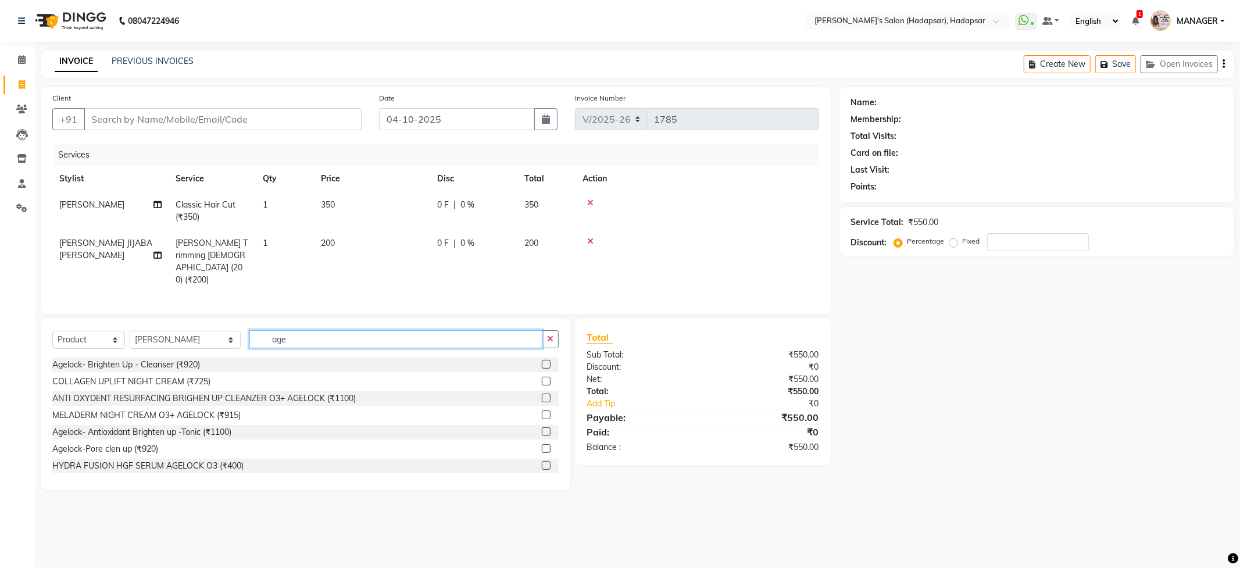
type input "age"
click at [542, 377] on label at bounding box center [546, 381] width 9 height 9
click at [542, 378] on input "checkbox" at bounding box center [546, 382] width 8 height 8
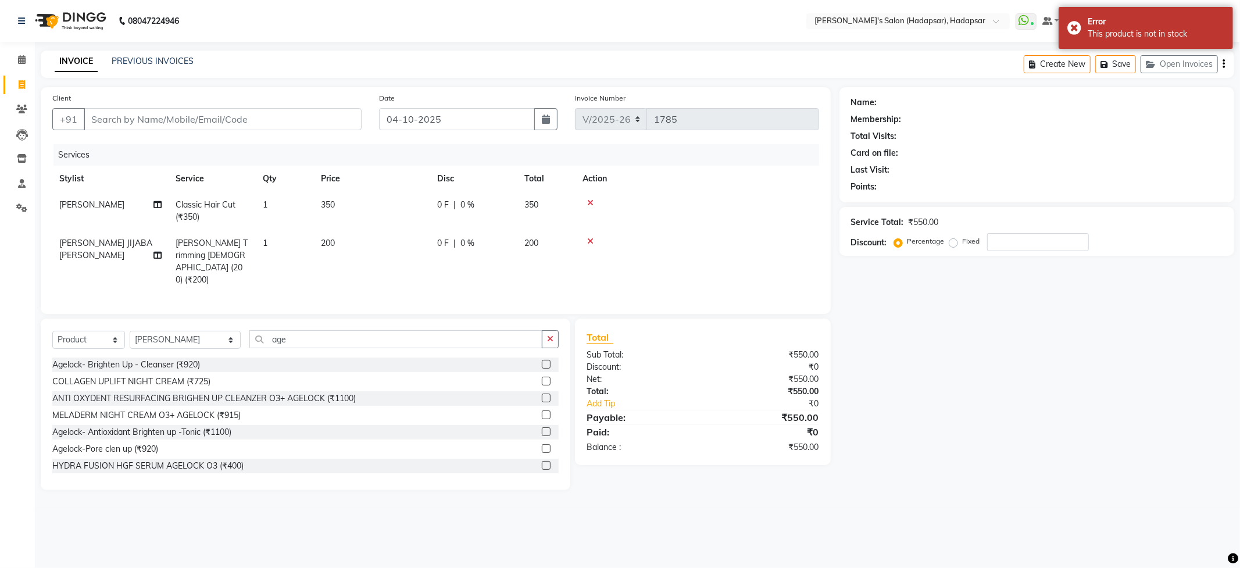
click at [542, 377] on label at bounding box center [546, 381] width 9 height 9
click at [542, 378] on input "checkbox" at bounding box center [546, 382] width 8 height 8
checkbox input "false"
click at [555, 330] on button "button" at bounding box center [550, 339] width 17 height 18
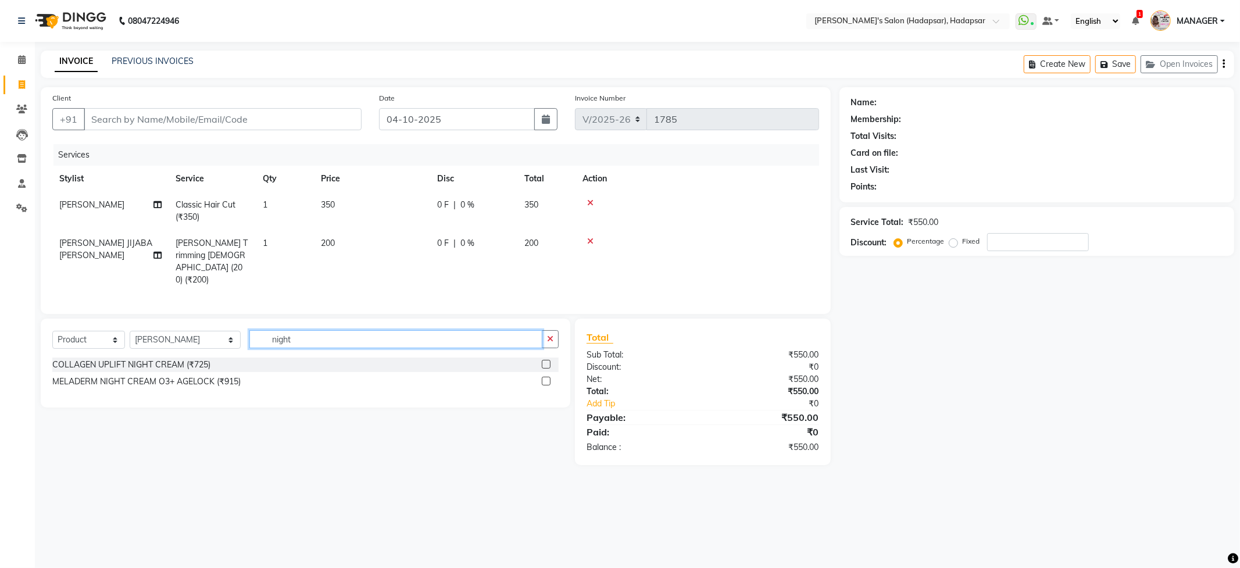
type input "night"
click at [542, 377] on label at bounding box center [546, 381] width 9 height 9
click at [542, 378] on input "checkbox" at bounding box center [546, 382] width 8 height 8
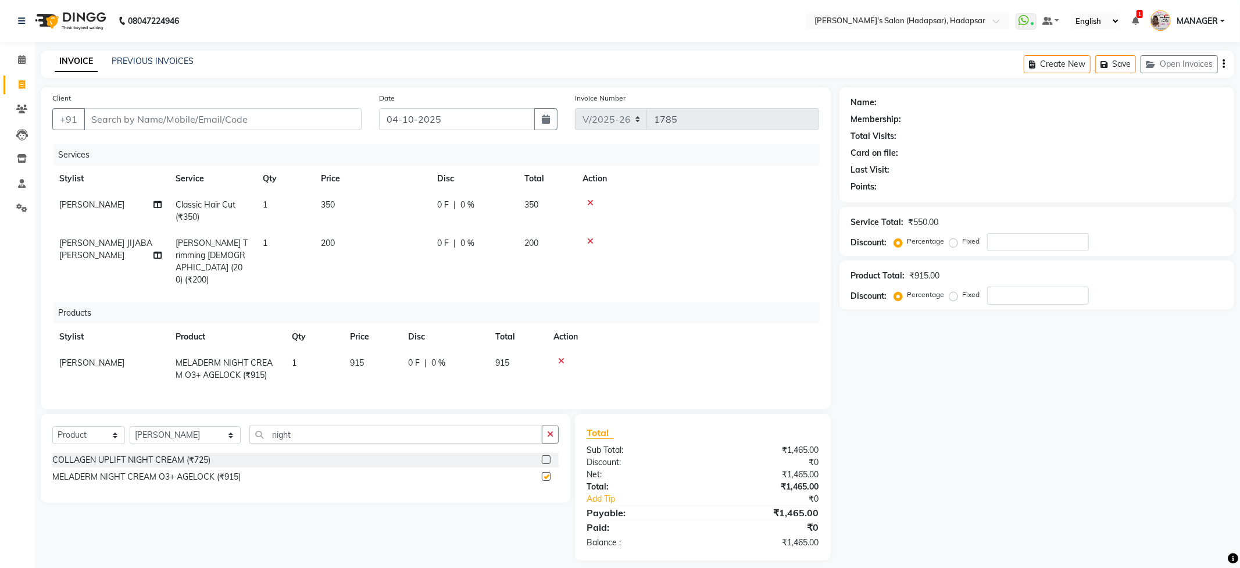
checkbox input "false"
click at [270, 117] on input "Client" at bounding box center [223, 119] width 278 height 22
type input "7"
type input "0"
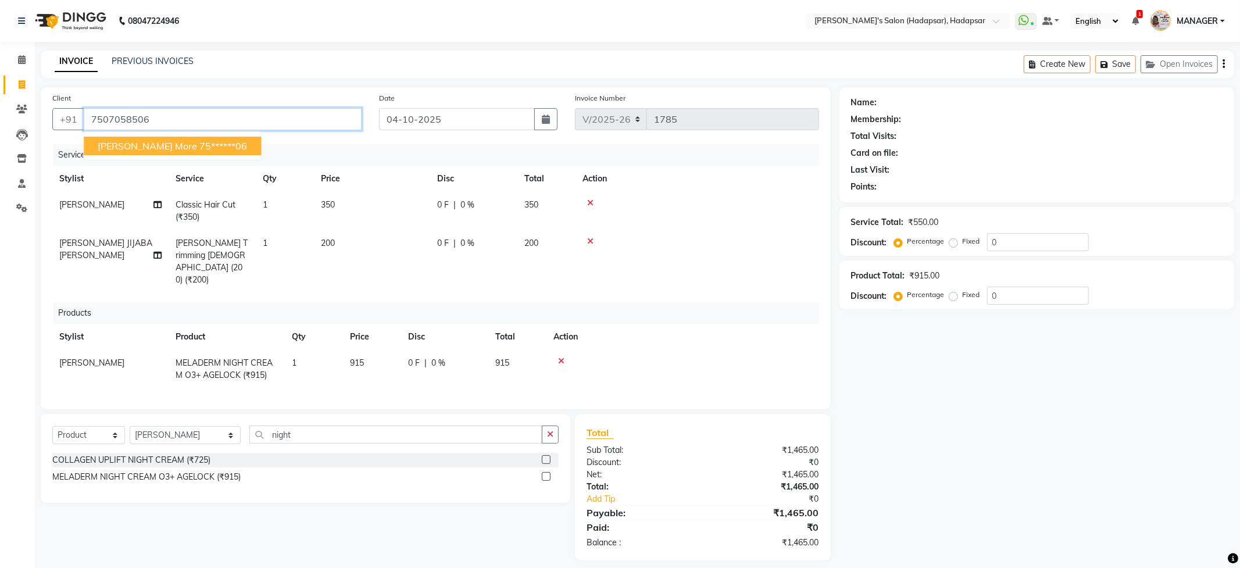
type input "7507058506"
select select "1: Object"
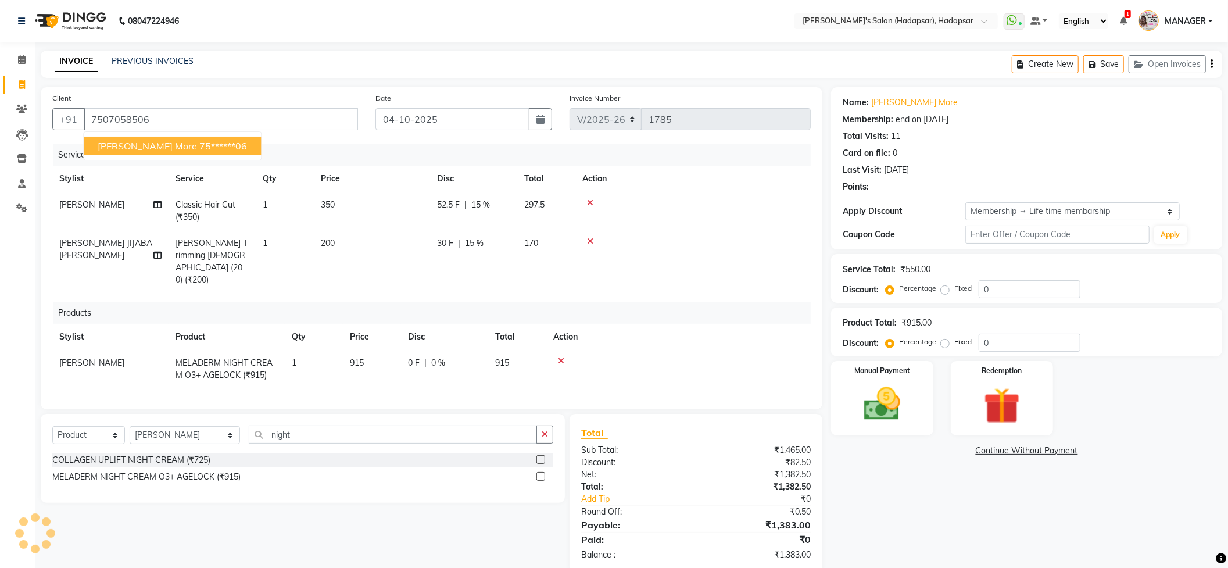
type input "15"
click at [199, 143] on ngb-highlight "75******06" at bounding box center [223, 146] width 48 height 12
type input "75******06"
type input "0"
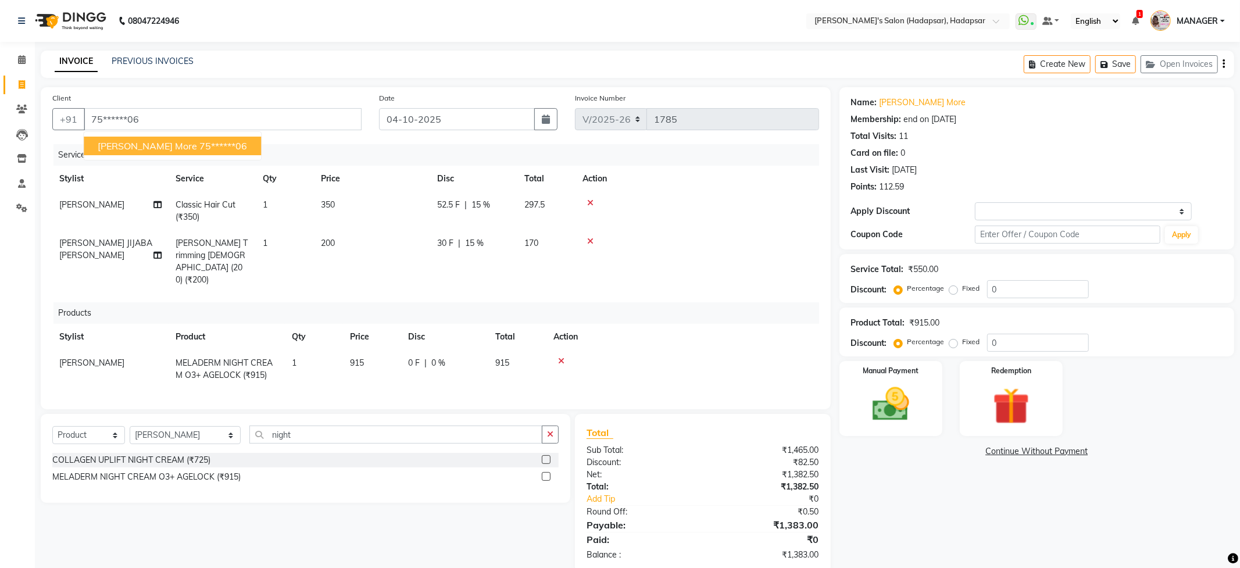
select select "1: Object"
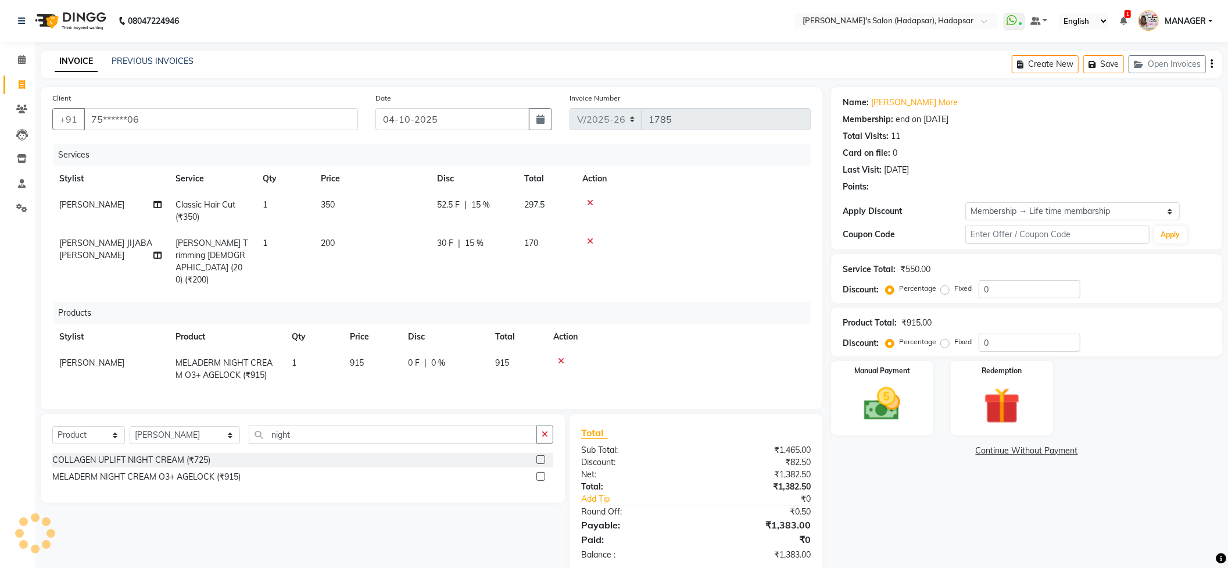
type input "15"
click at [437, 357] on span "0 %" at bounding box center [438, 363] width 14 height 12
select select "82667"
click at [470, 357] on input "0" at bounding box center [476, 366] width 35 height 18
type input "5"
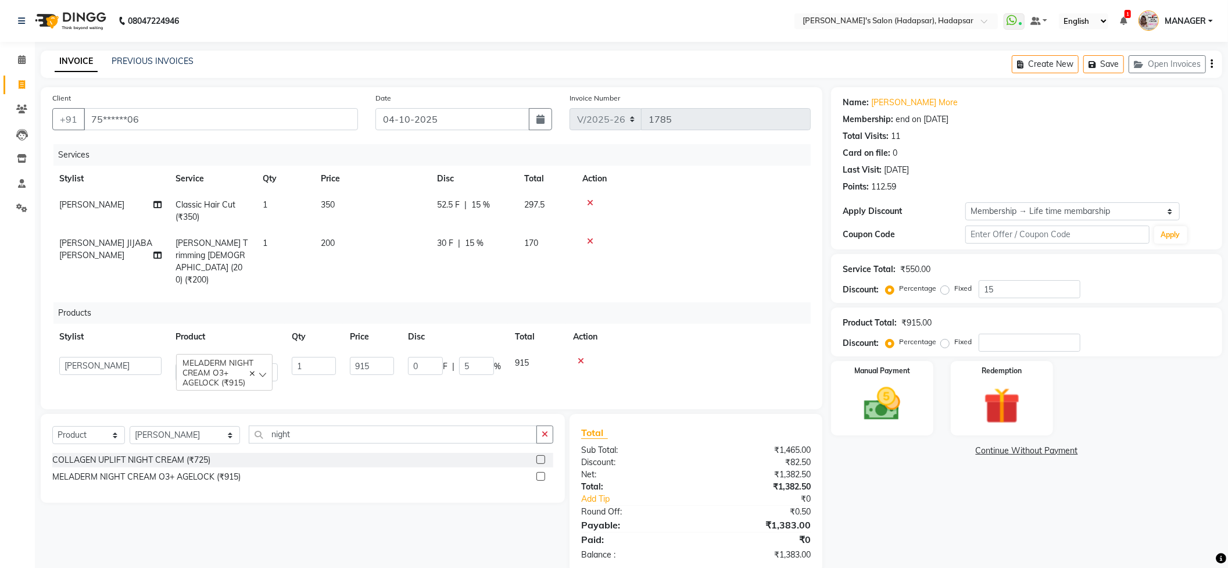
click at [730, 350] on td at bounding box center [688, 369] width 245 height 38
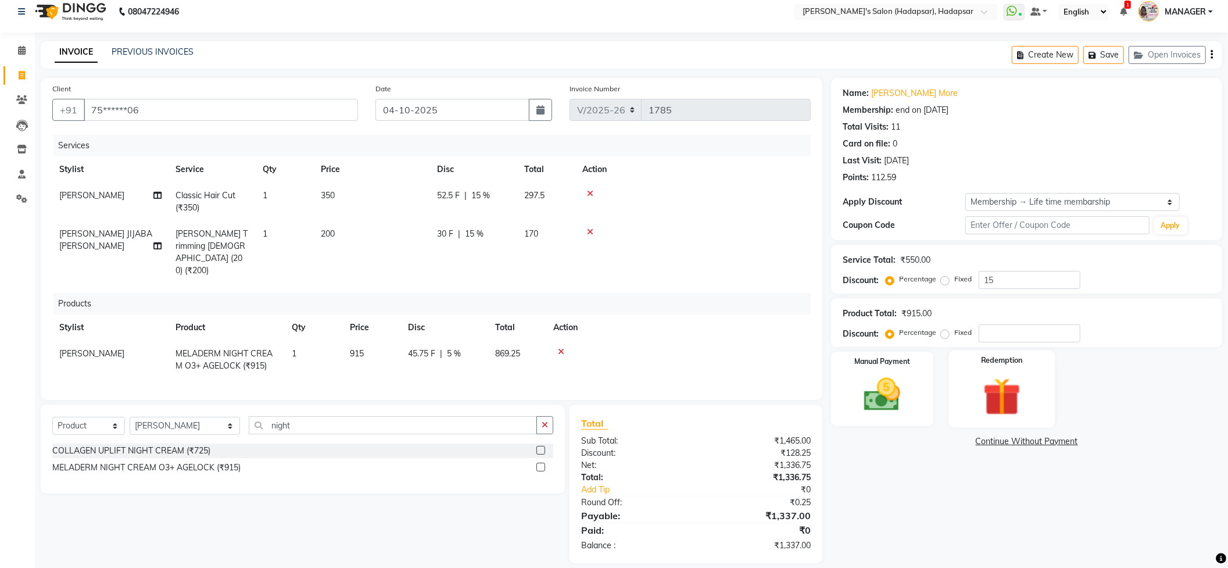
click at [1014, 398] on img at bounding box center [1003, 396] width 62 height 47
click at [1005, 438] on span "Points" at bounding box center [1003, 443] width 26 height 13
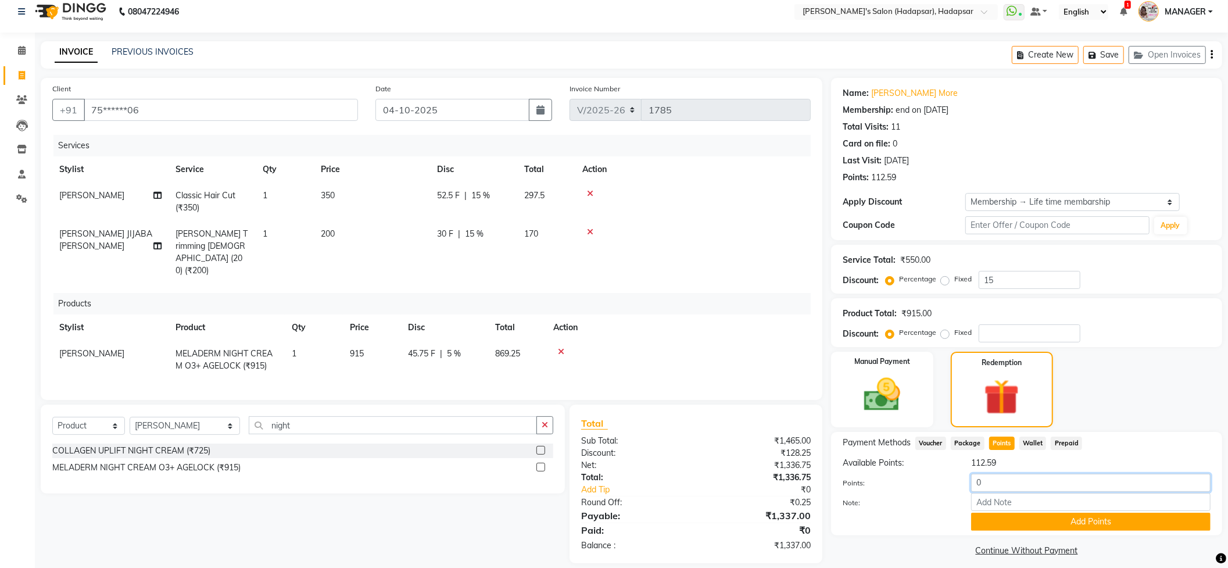
click at [992, 487] on input "0" at bounding box center [1092, 483] width 240 height 18
type input "112"
click at [1040, 523] on button "Add Points" at bounding box center [1092, 522] width 240 height 18
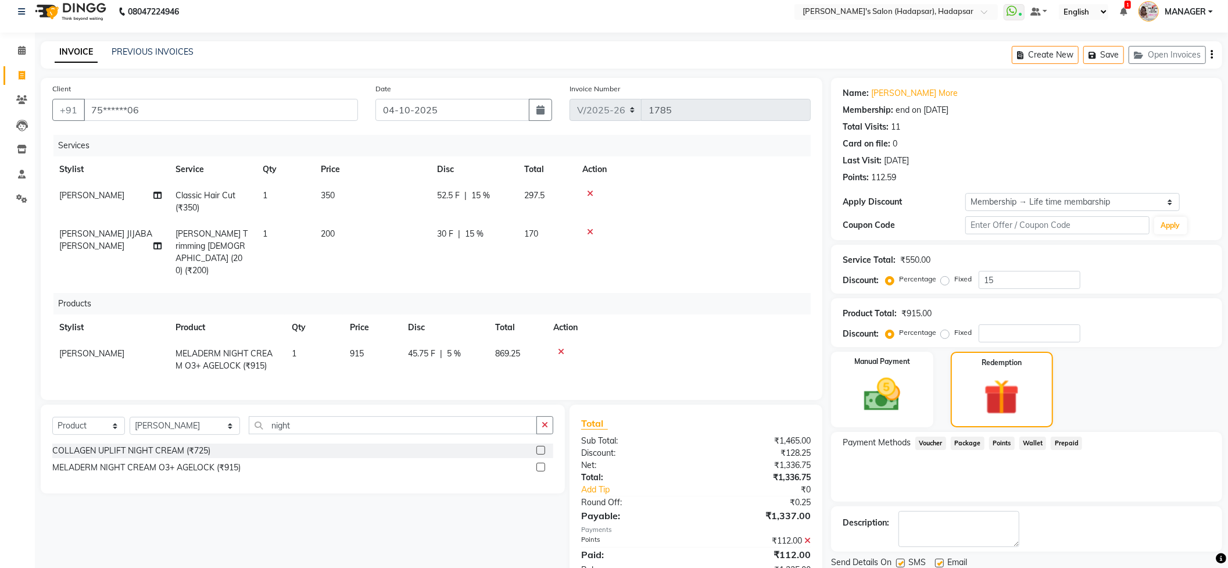
scroll to position [91, 0]
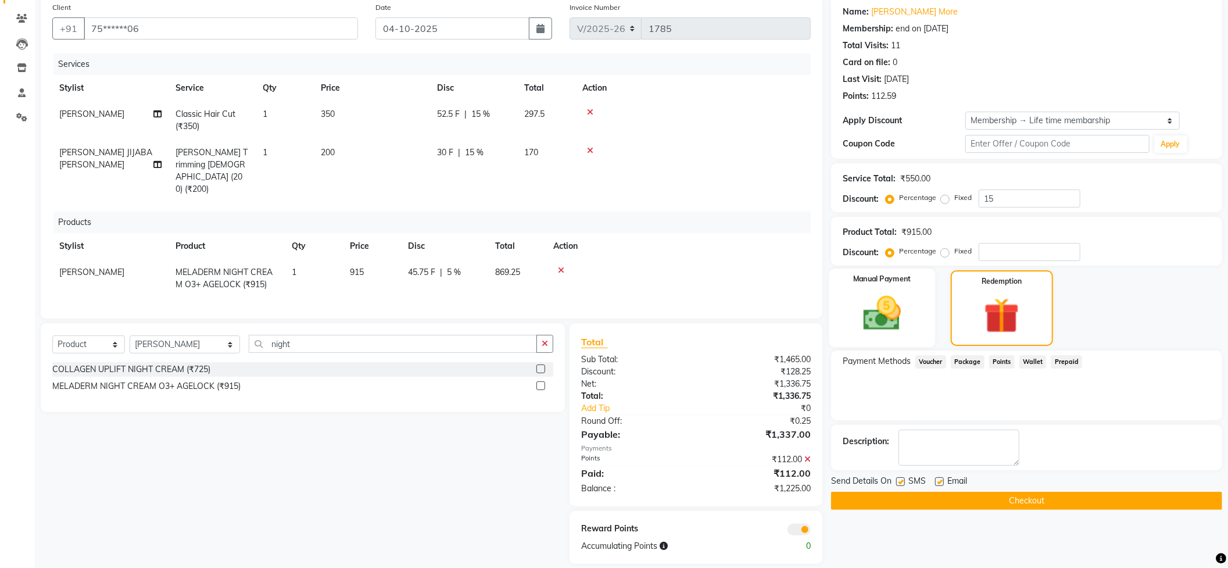
click at [903, 310] on img at bounding box center [883, 314] width 62 height 44
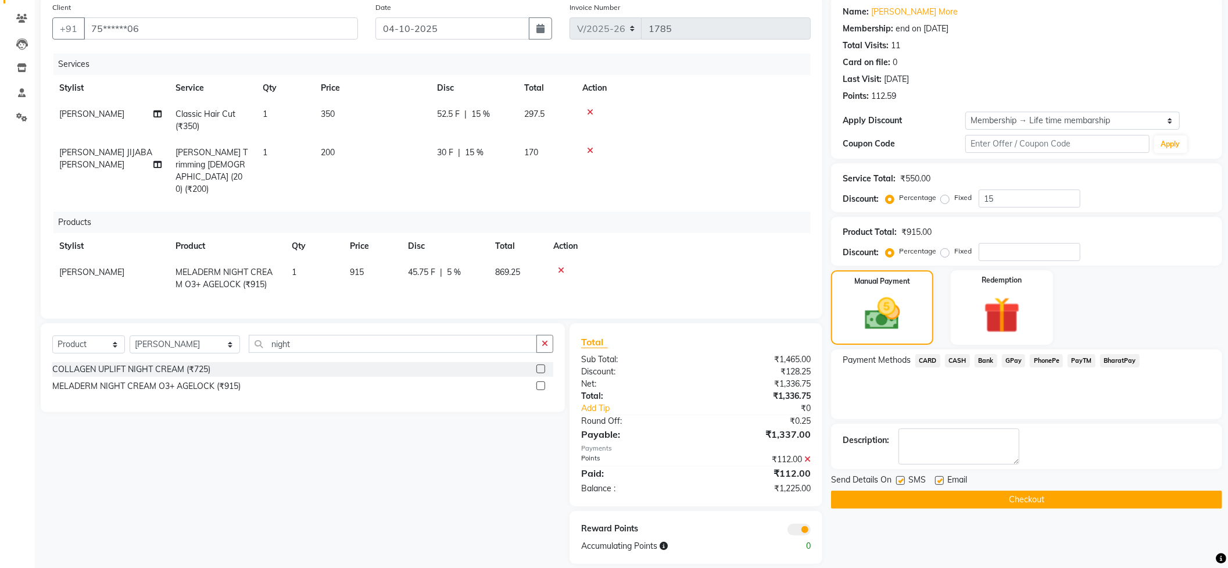
click at [1045, 361] on span "PhonePe" at bounding box center [1046, 360] width 33 height 13
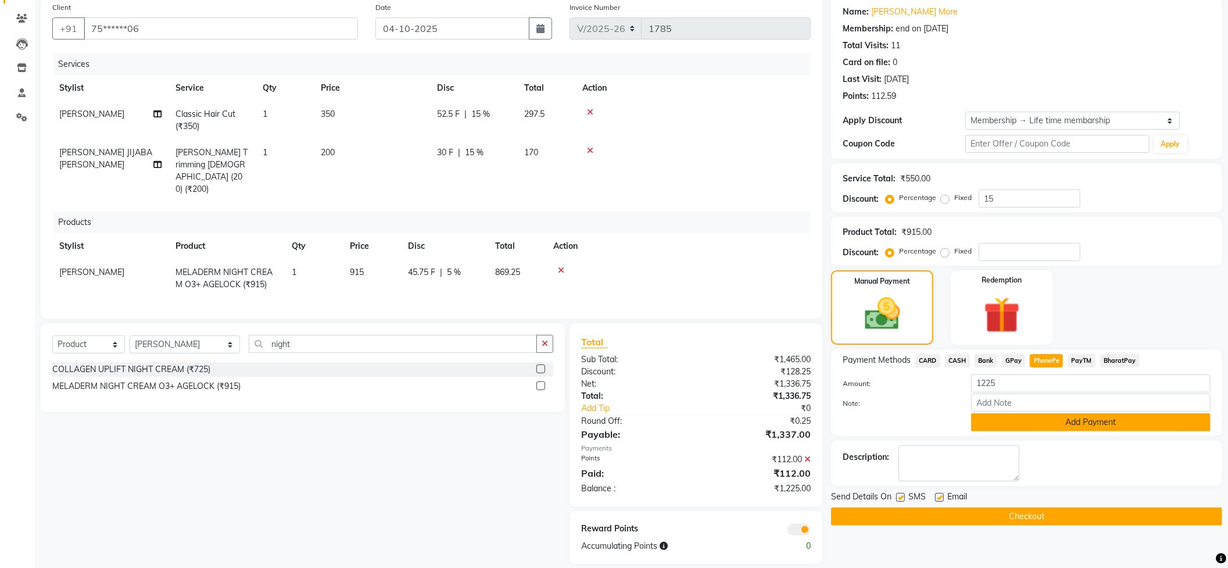
click at [1026, 419] on button "Add Payment" at bounding box center [1092, 422] width 240 height 18
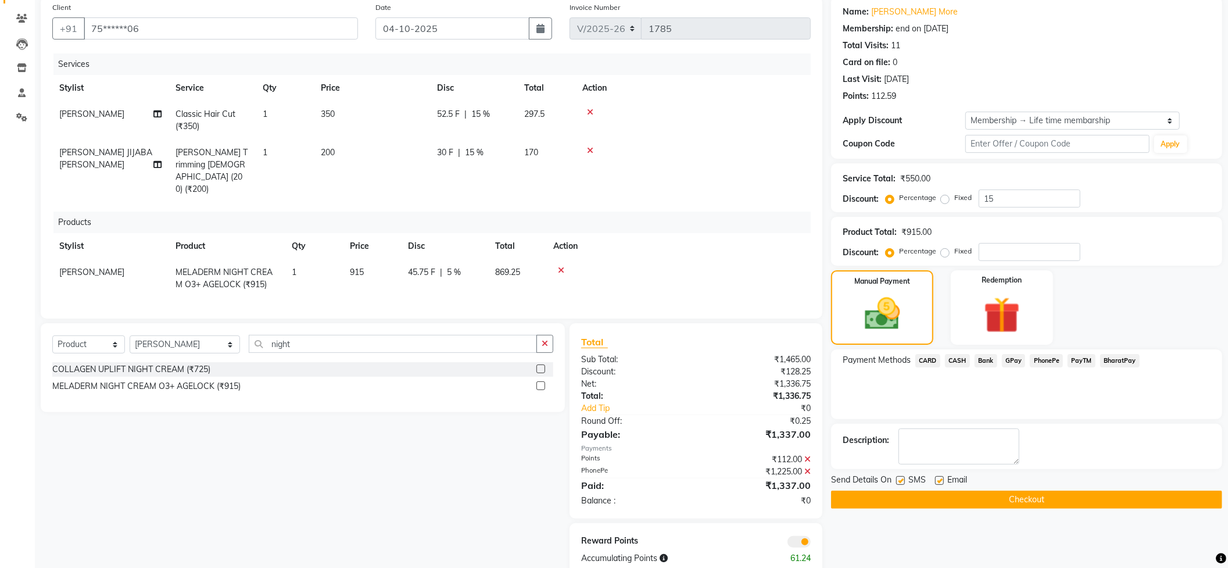
scroll to position [103, 0]
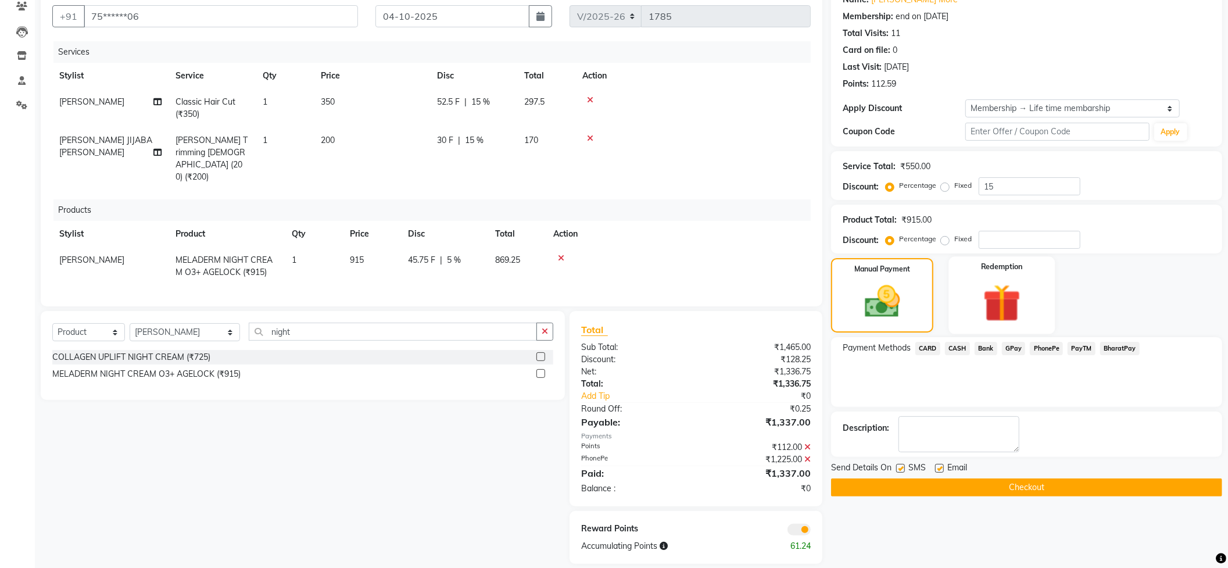
click at [997, 314] on img at bounding box center [1003, 303] width 62 height 47
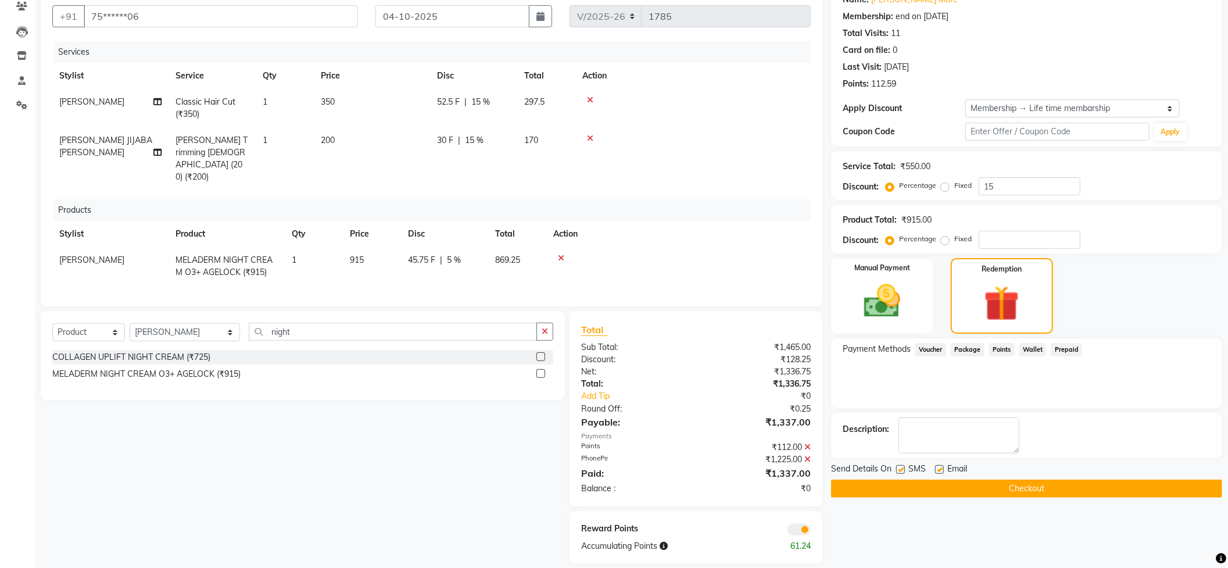
click at [1005, 343] on div "Points" at bounding box center [1000, 351] width 30 height 16
click at [1002, 350] on span "Points" at bounding box center [1003, 349] width 26 height 13
click at [923, 487] on button "Checkout" at bounding box center [1026, 489] width 391 height 18
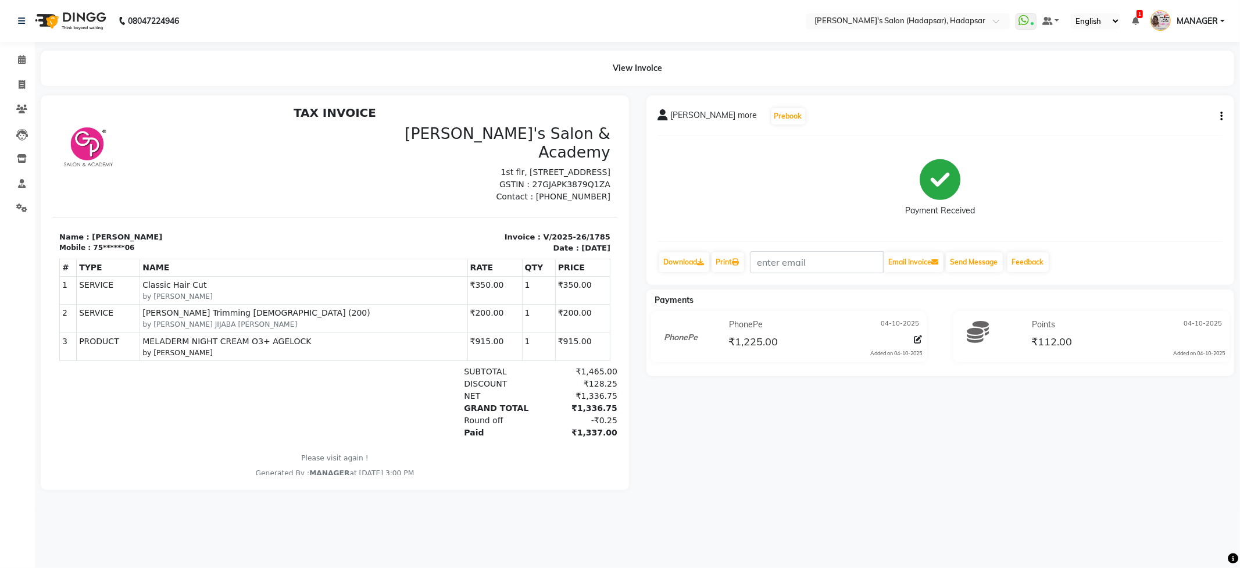
scroll to position [9, 0]
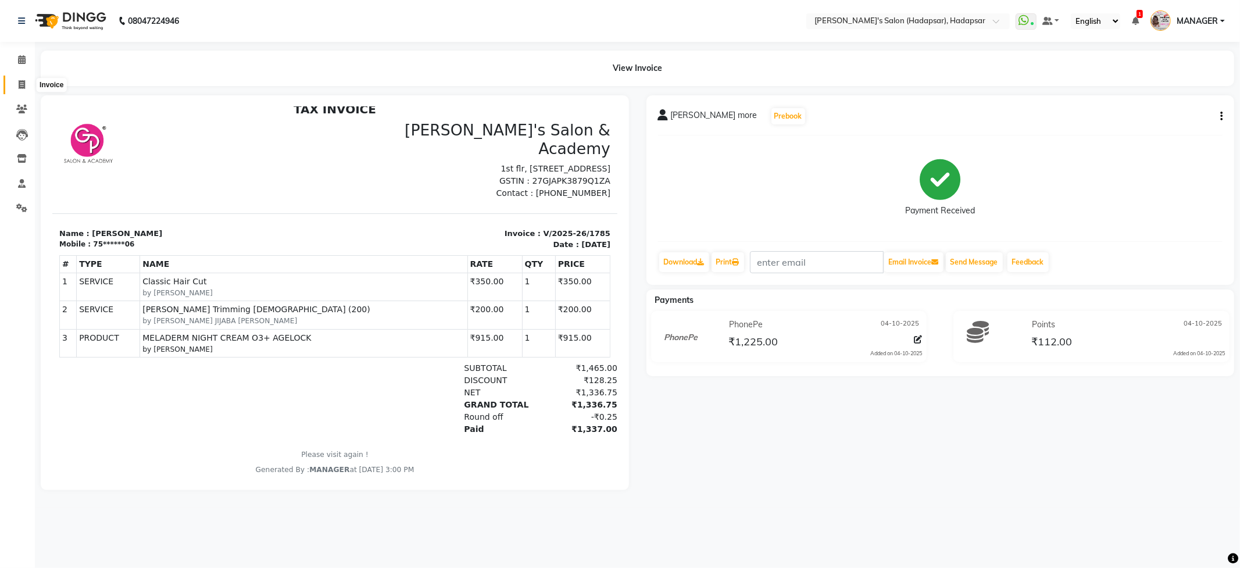
click at [26, 84] on span at bounding box center [22, 84] width 20 height 13
select select "108"
select select "service"
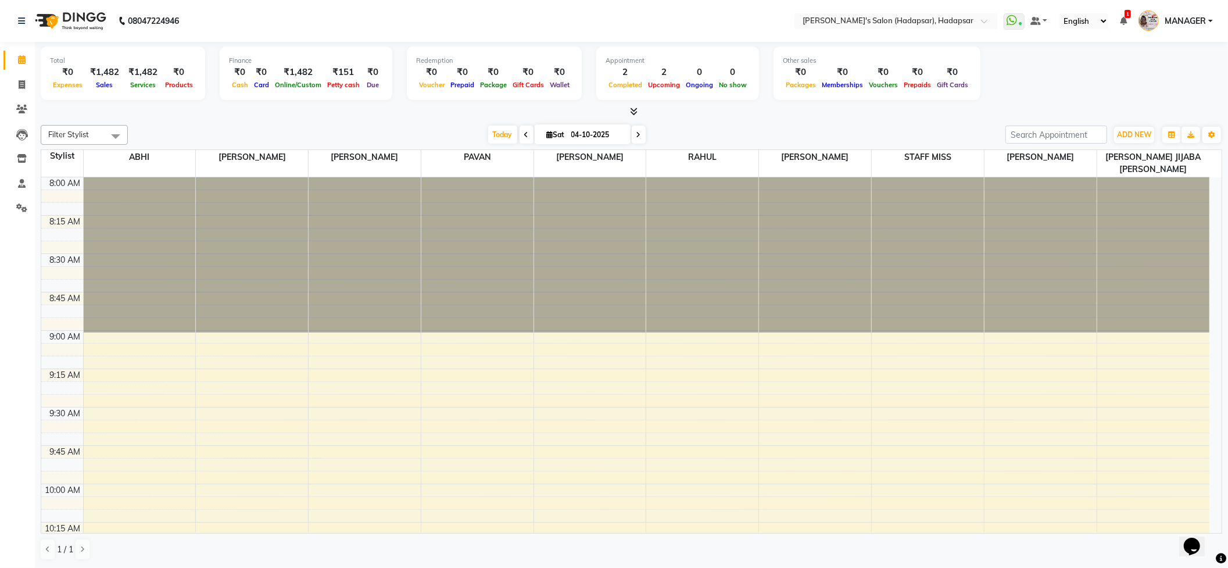
drag, startPoint x: 1240, startPoint y: 1, endPoint x: 669, endPoint y: 15, distance: 571.1
click at [673, 12] on nav "08047224946 Select Location × Girja's Salon (Hadapsar), Hadapsar WhatsApp Statu…" at bounding box center [614, 21] width 1228 height 42
